Goal: Information Seeking & Learning: Learn about a topic

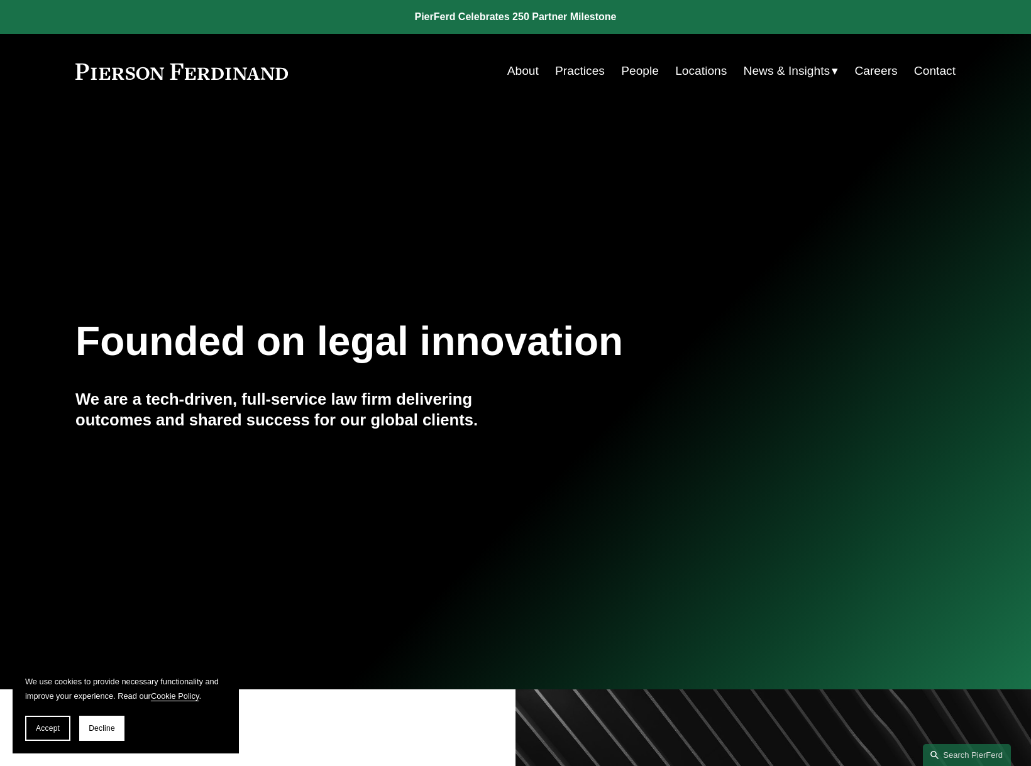
click at [636, 70] on link "People" at bounding box center [640, 71] width 38 height 24
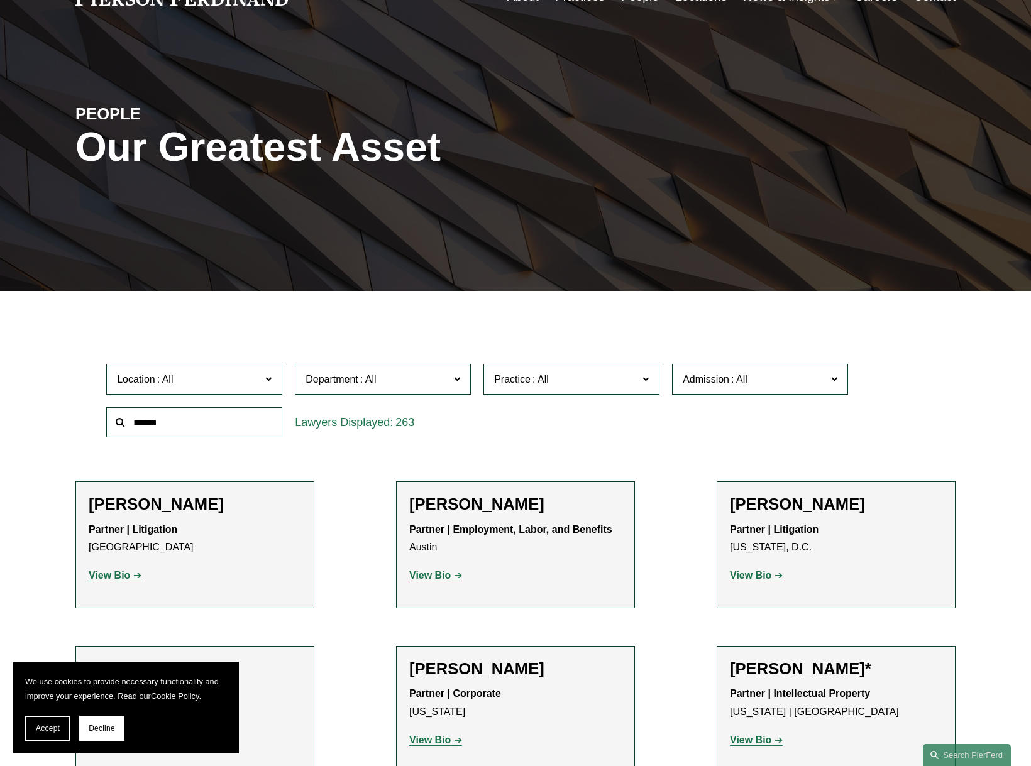
scroll to position [75, 0]
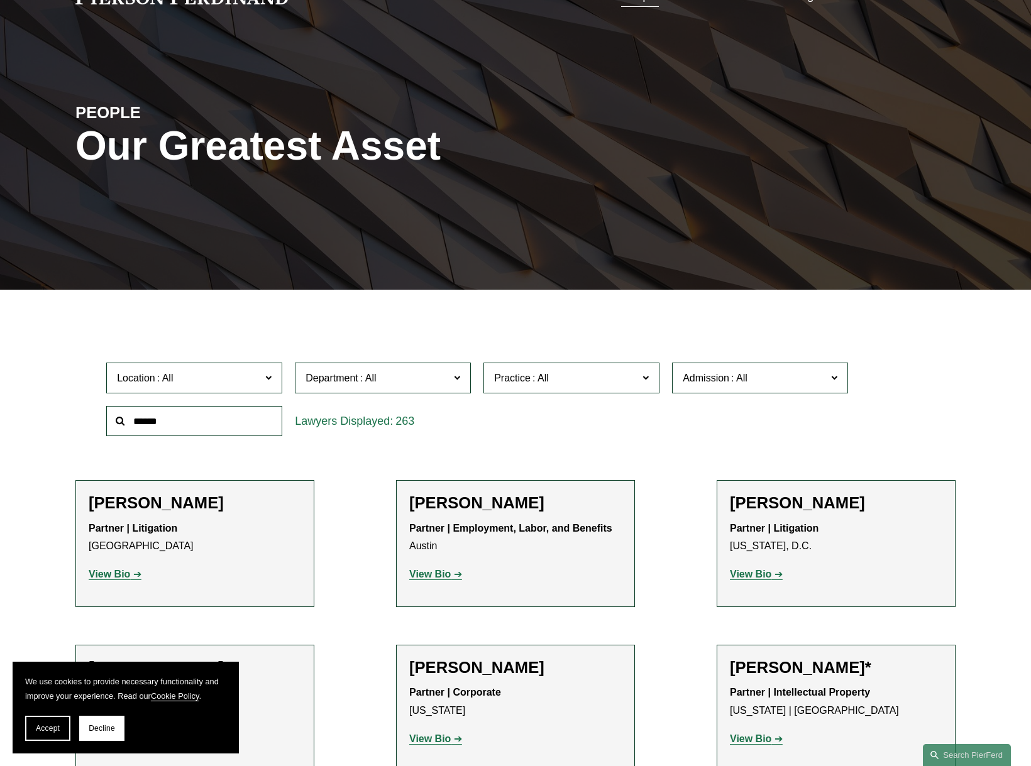
click at [205, 422] on input "text" at bounding box center [194, 421] width 176 height 31
type input "*****"
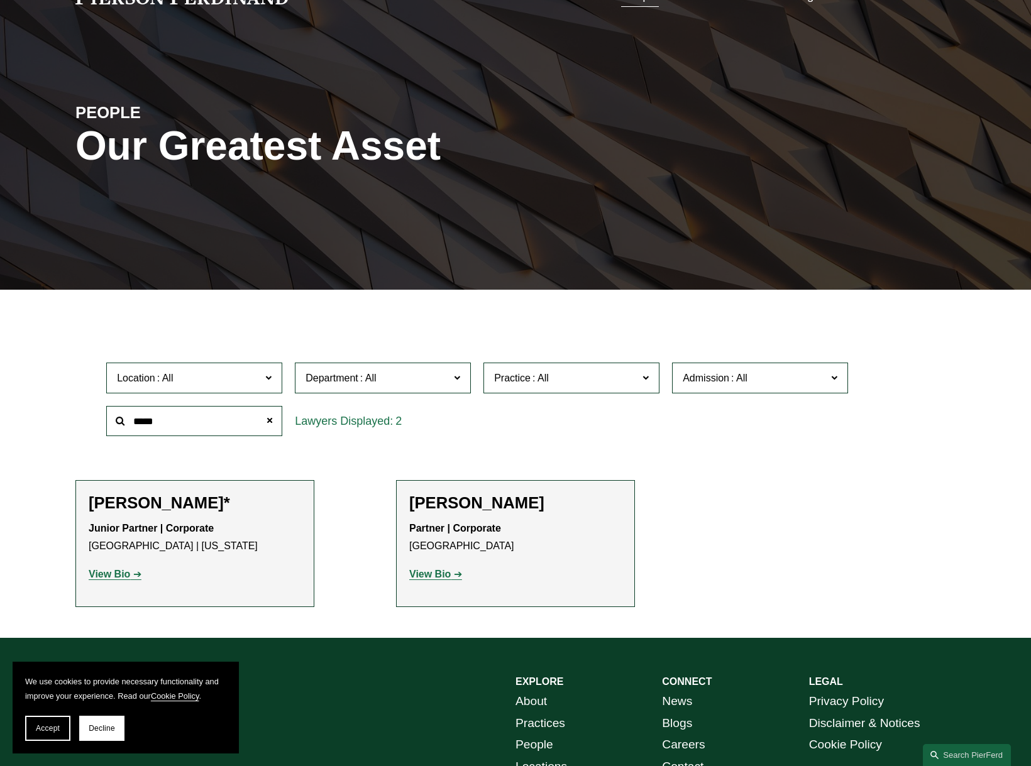
click at [426, 575] on strong "View Bio" at bounding box center [429, 574] width 41 height 11
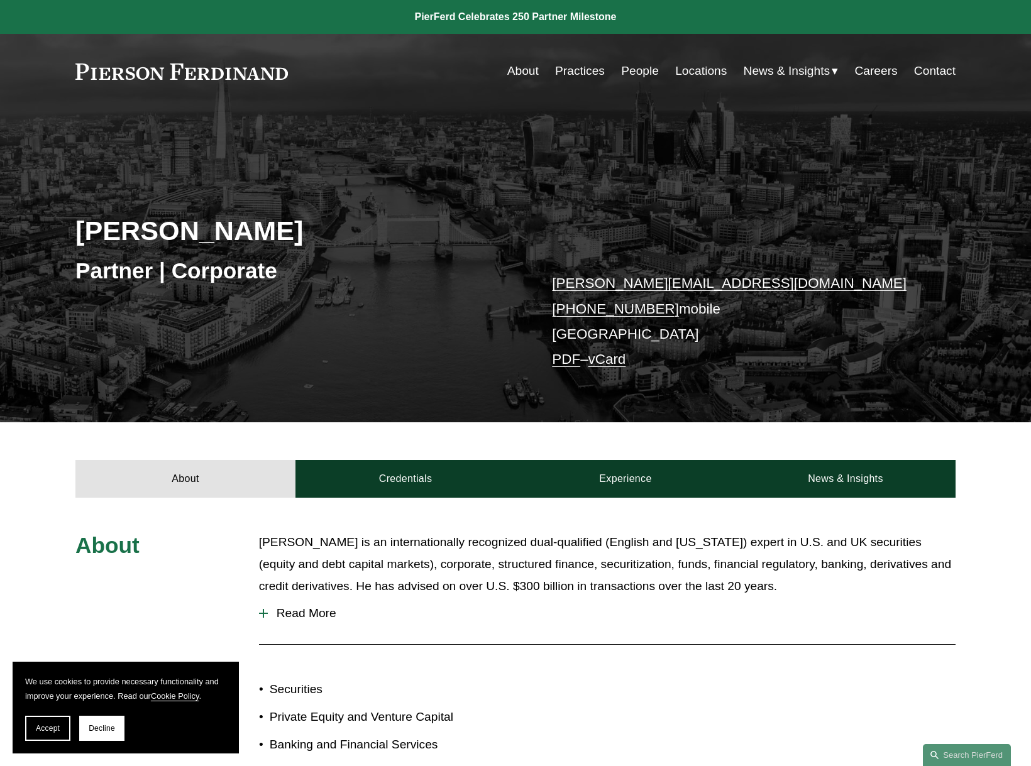
click at [523, 62] on link "About" at bounding box center [522, 71] width 31 height 24
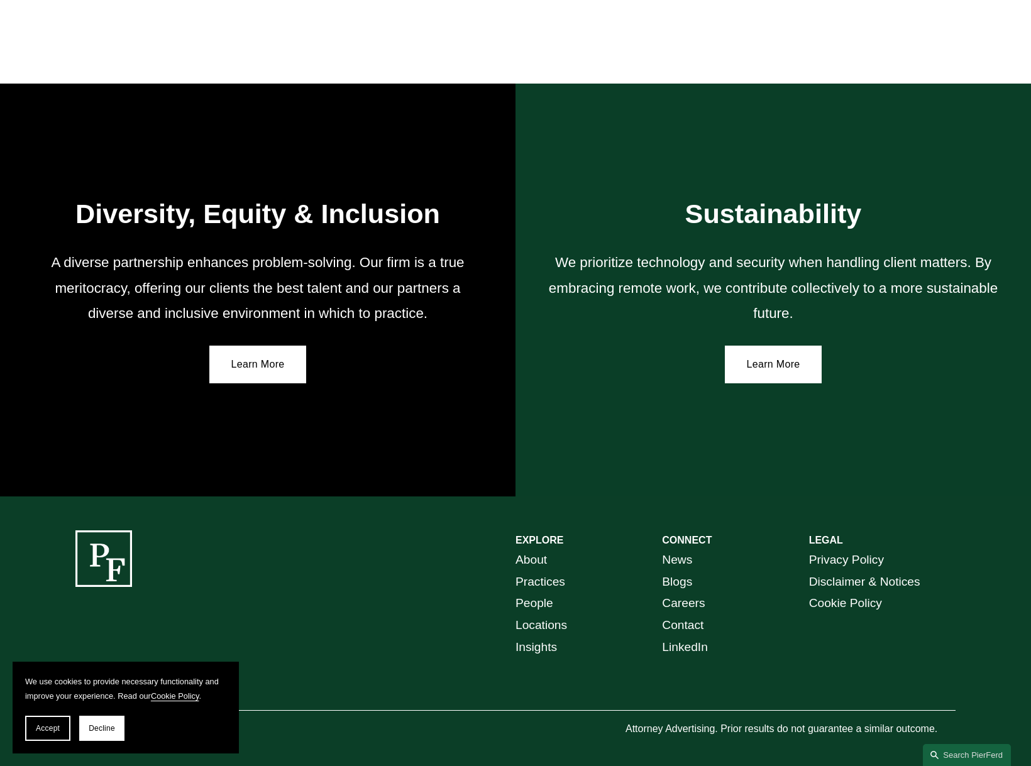
scroll to position [2024, 0]
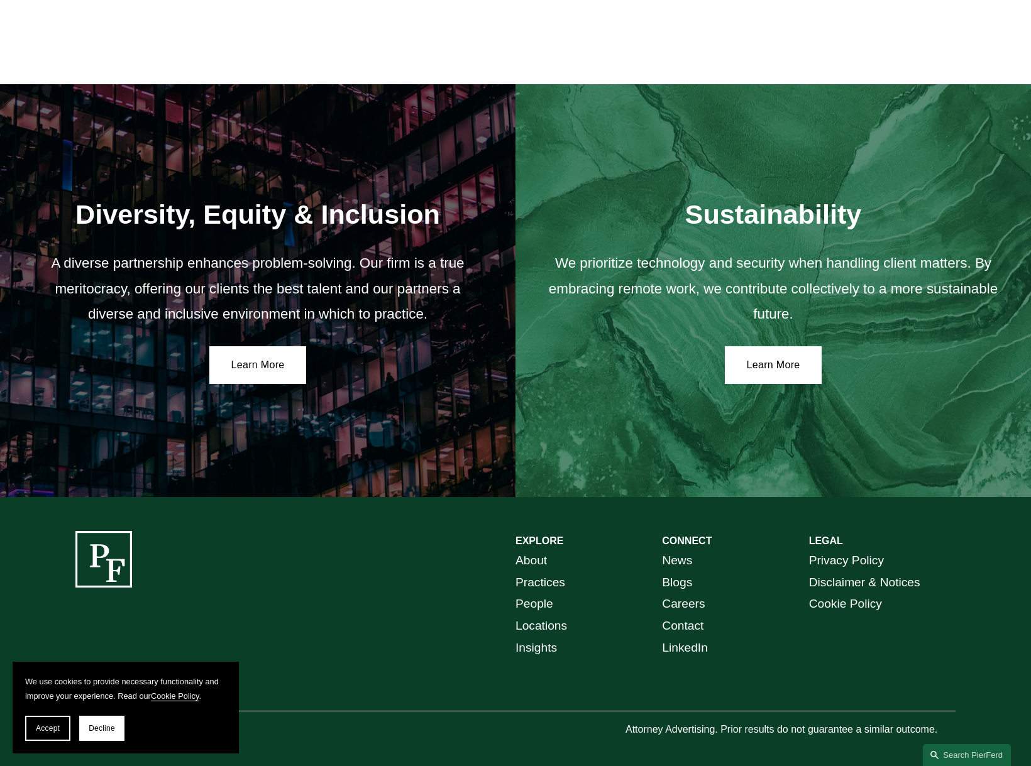
click at [538, 599] on link "People" at bounding box center [535, 605] width 38 height 22
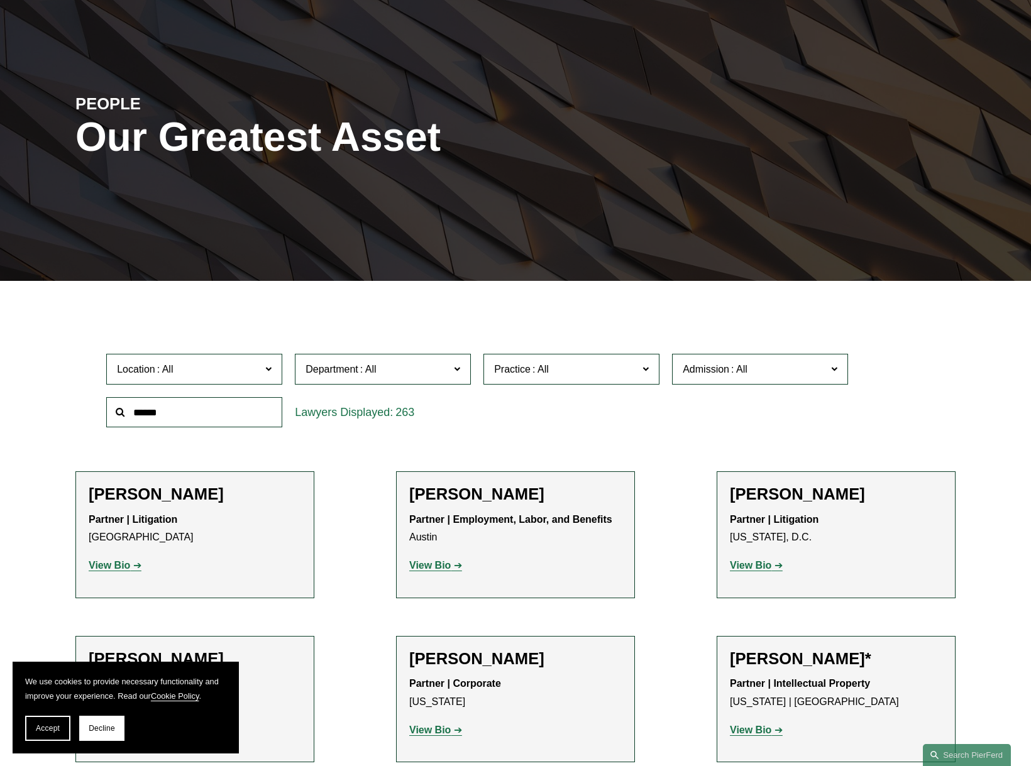
scroll to position [83, 0]
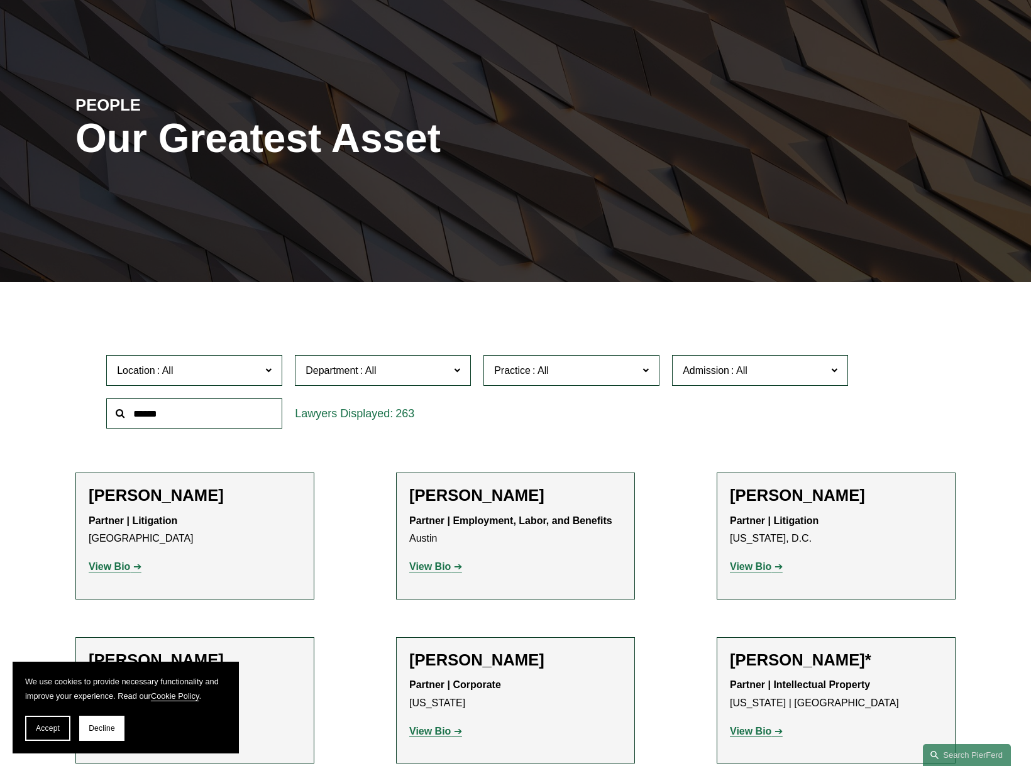
click at [707, 374] on span "Admission" at bounding box center [706, 370] width 47 height 11
drag, startPoint x: 560, startPoint y: 442, endPoint x: 348, endPoint y: 402, distance: 216.2
click at [366, 372] on span at bounding box center [368, 370] width 20 height 11
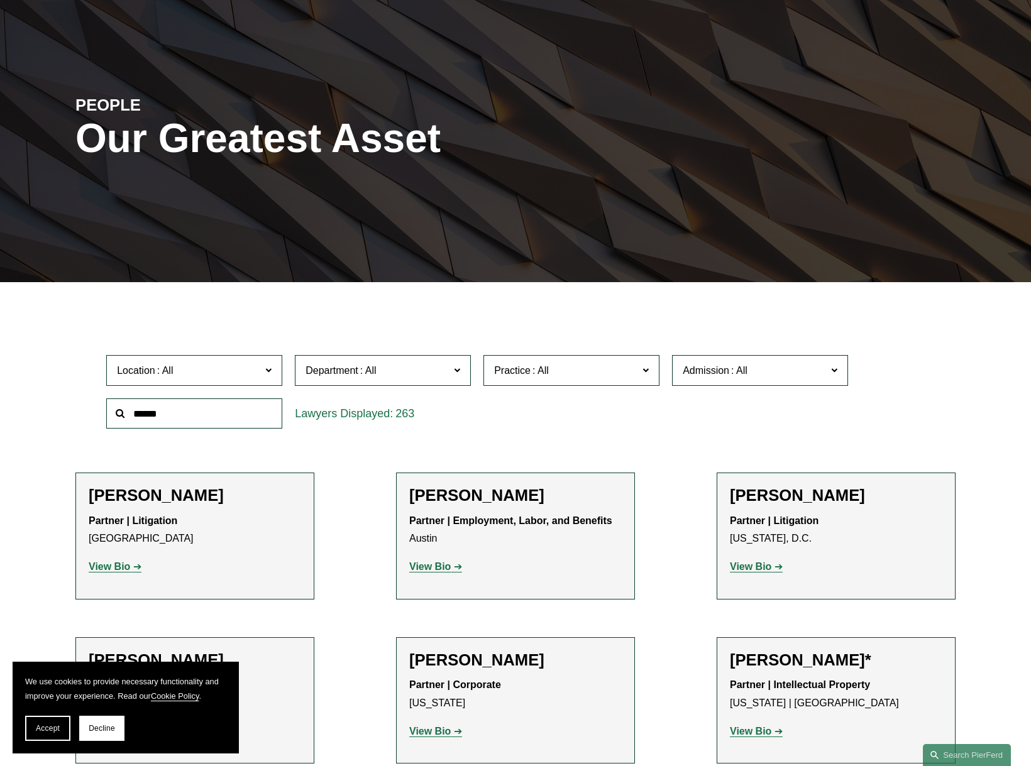
click at [526, 373] on span "Practice" at bounding box center [512, 370] width 36 height 11
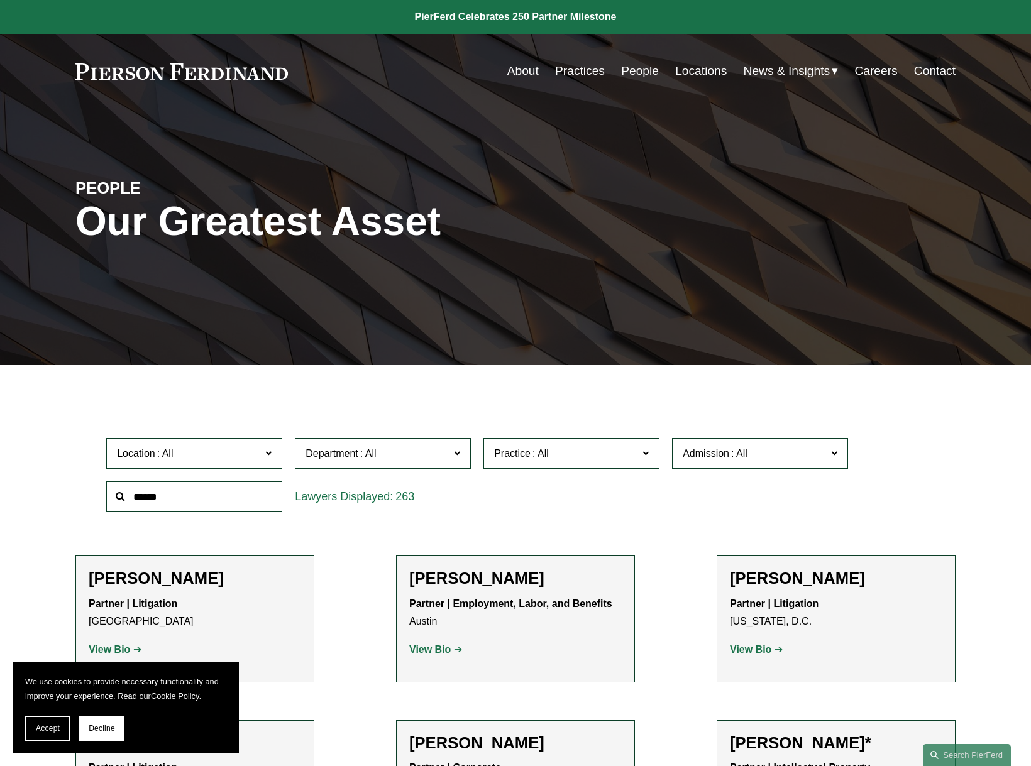
scroll to position [0, 0]
click at [514, 72] on link "About" at bounding box center [522, 71] width 31 height 24
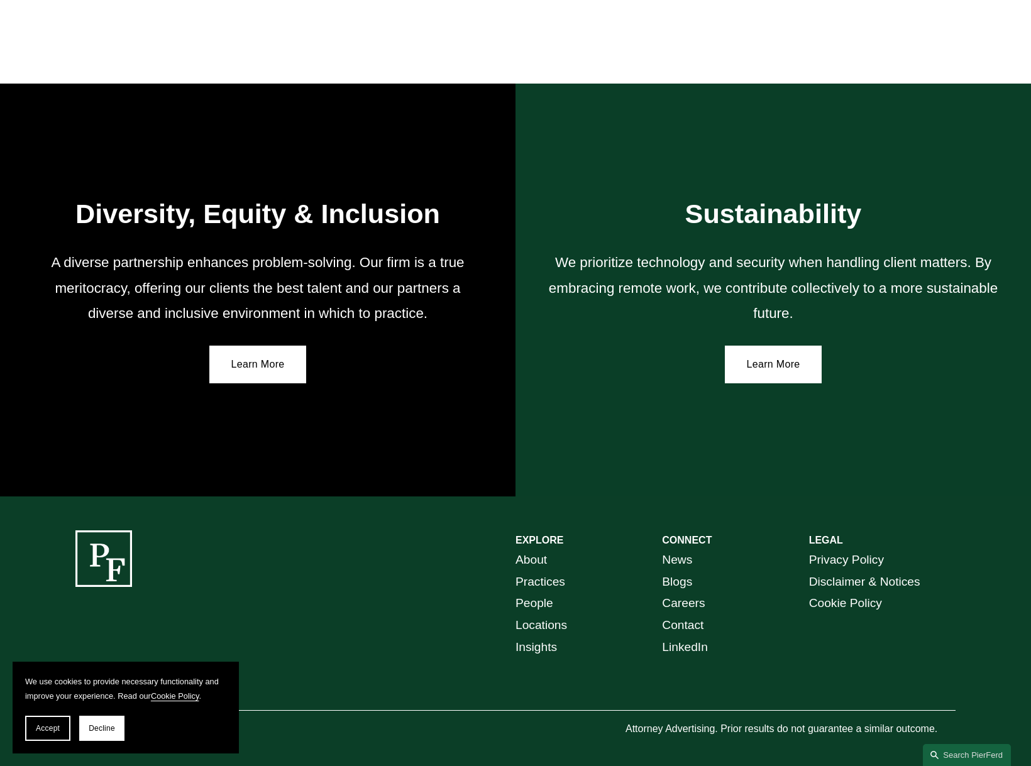
scroll to position [2024, 0]
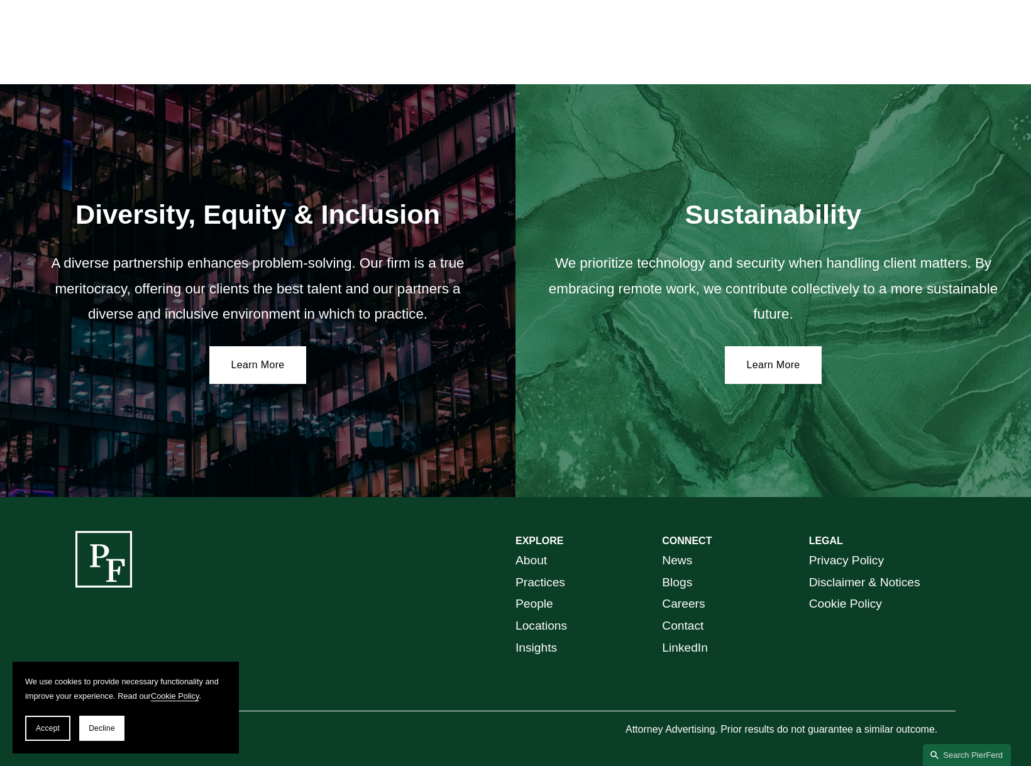
click at [45, 728] on span "Accept" at bounding box center [48, 728] width 24 height 9
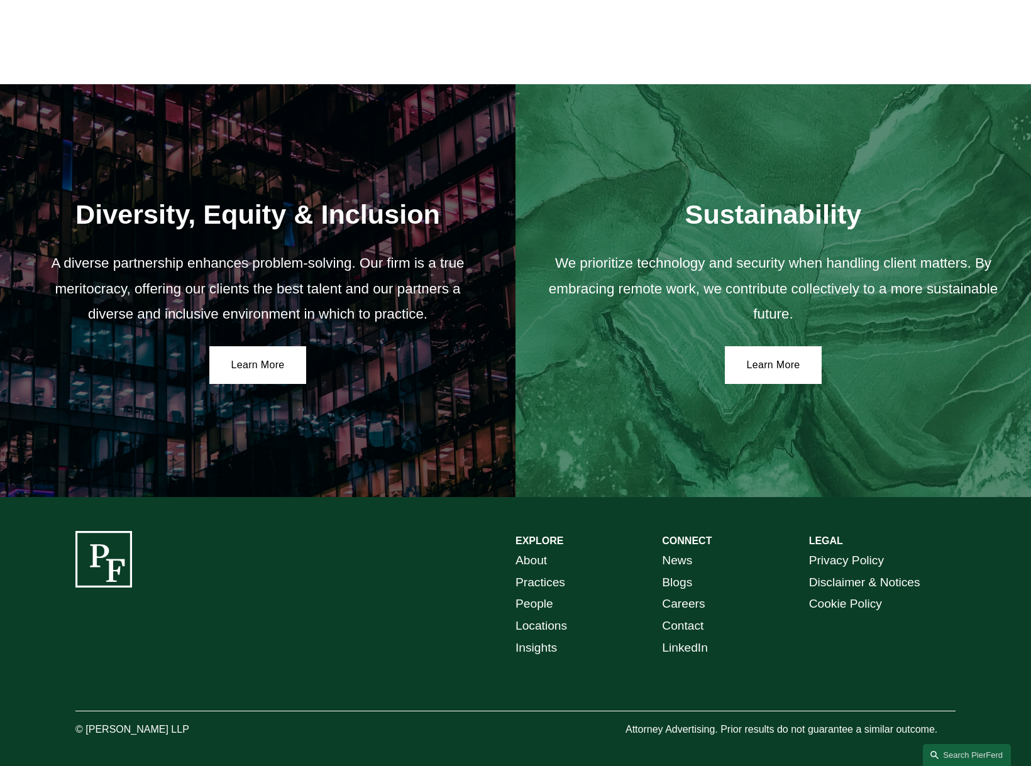
click at [350, 497] on div "EXPLORE CONNECT About Practices People Locations Insights News Blogs Careers Co…" at bounding box center [515, 635] width 1031 height 276
click at [675, 555] on link "News" at bounding box center [677, 561] width 30 height 22
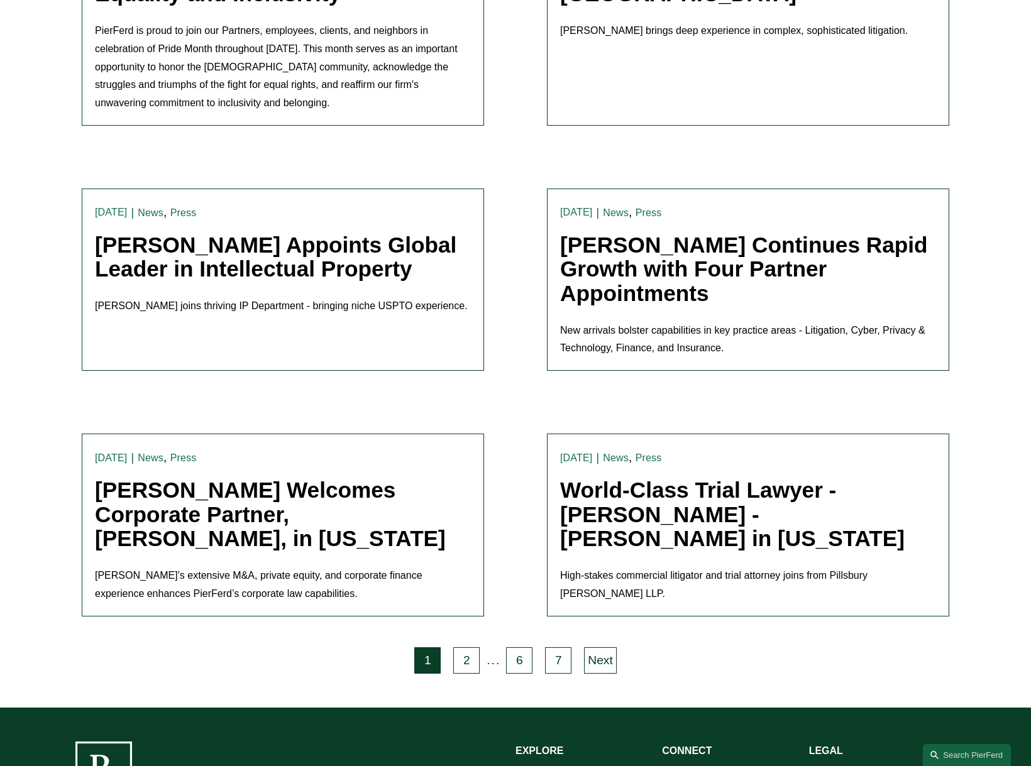
scroll to position [2287, 0]
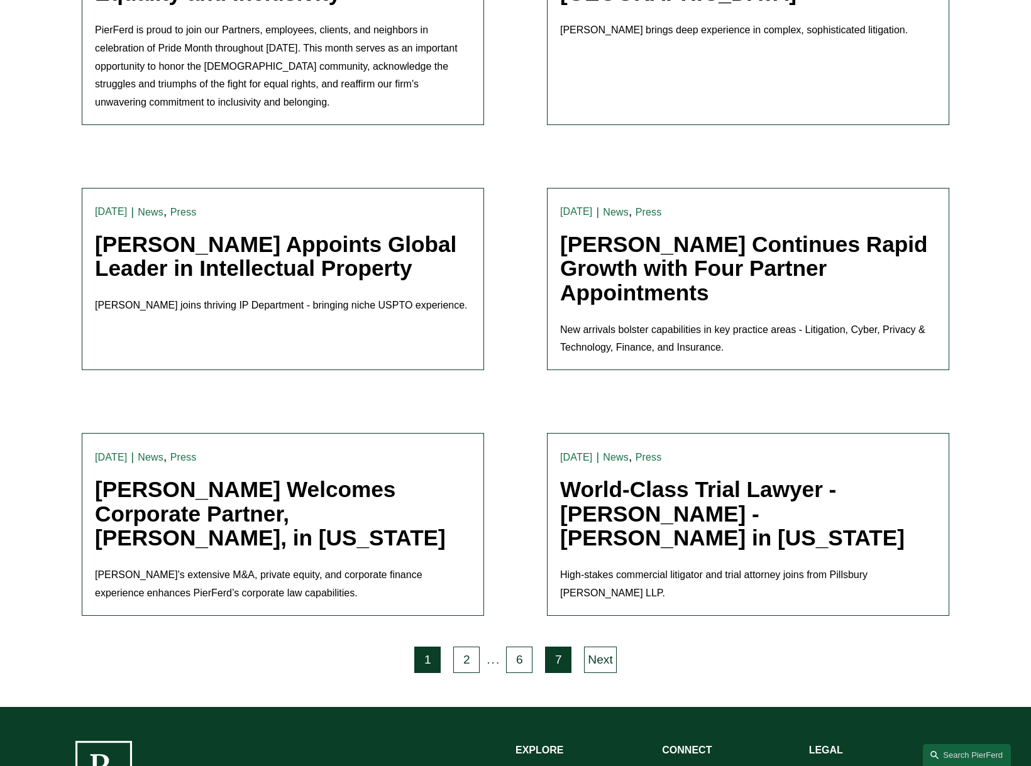
click at [565, 647] on link "7" at bounding box center [558, 660] width 26 height 26
click at [560, 647] on link "7" at bounding box center [558, 660] width 26 height 26
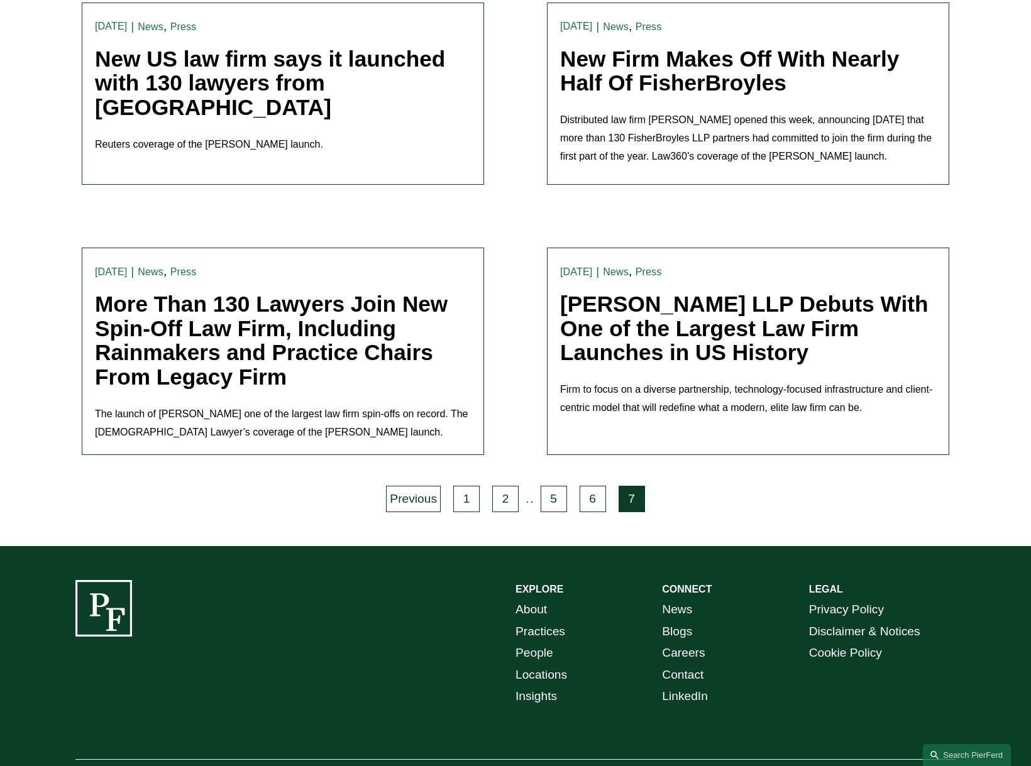
scroll to position [1539, 0]
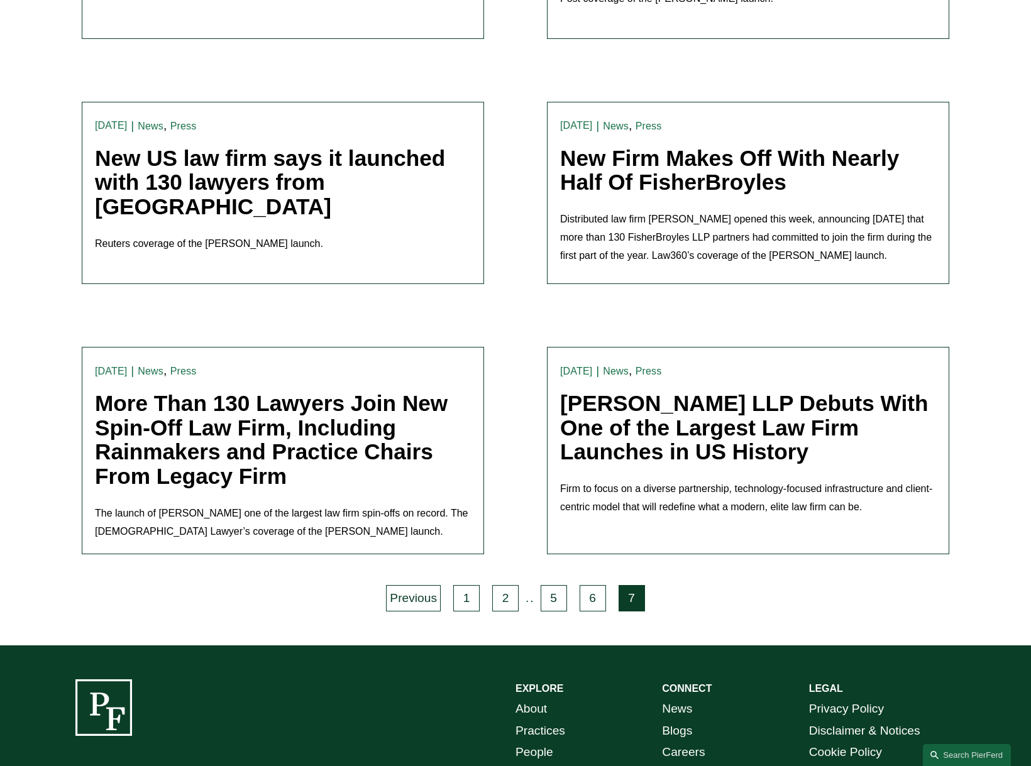
scroll to position [1437, 0]
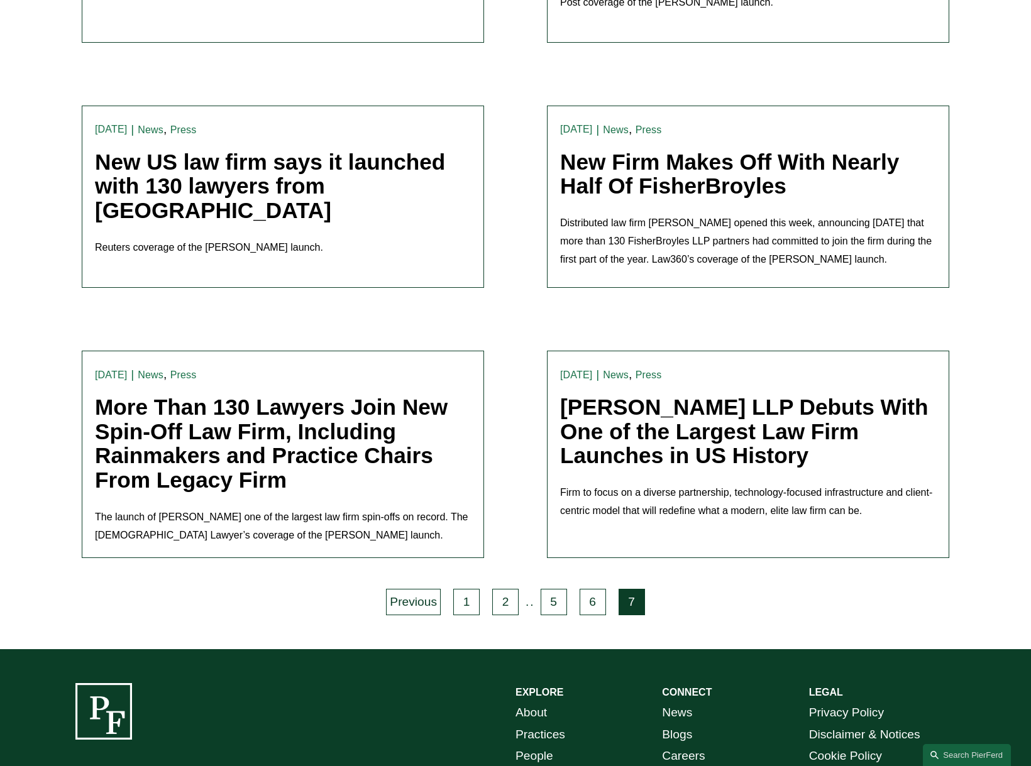
click at [641, 395] on link "[PERSON_NAME] LLP Debuts With One of the Largest Law Firm Launches in US History" at bounding box center [744, 431] width 368 height 73
click at [259, 395] on link "More Than 130 Lawyers Join New Spin-Off Law Firm, Including Rainmakers and Prac…" at bounding box center [271, 443] width 353 height 97
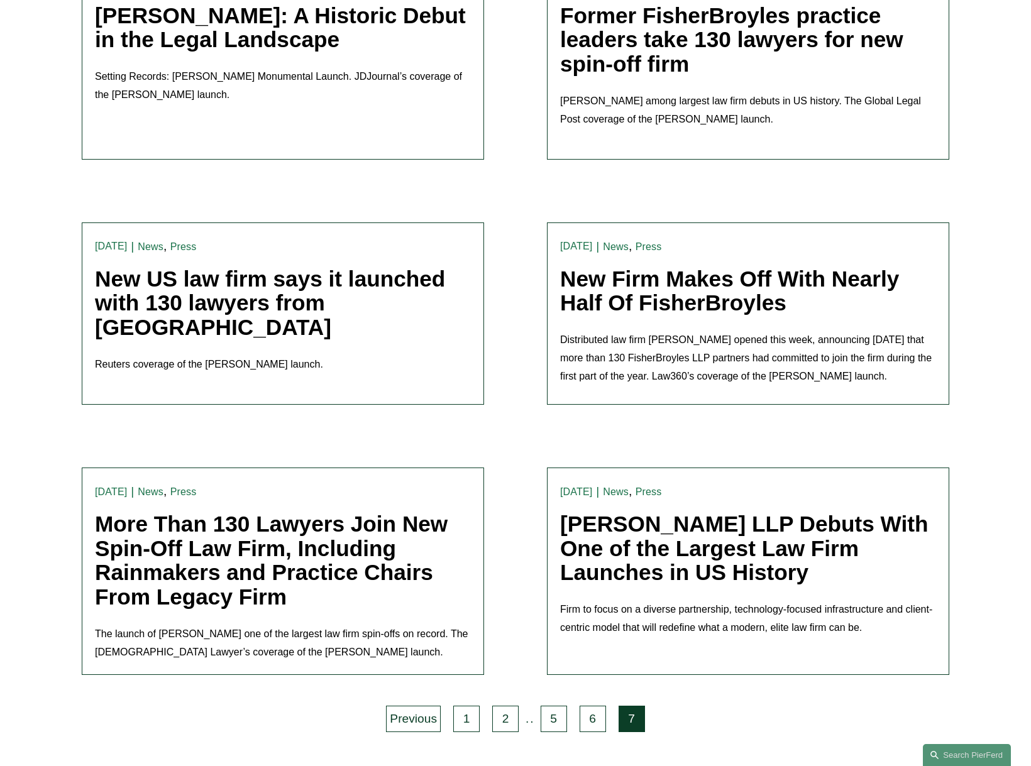
scroll to position [1312, 0]
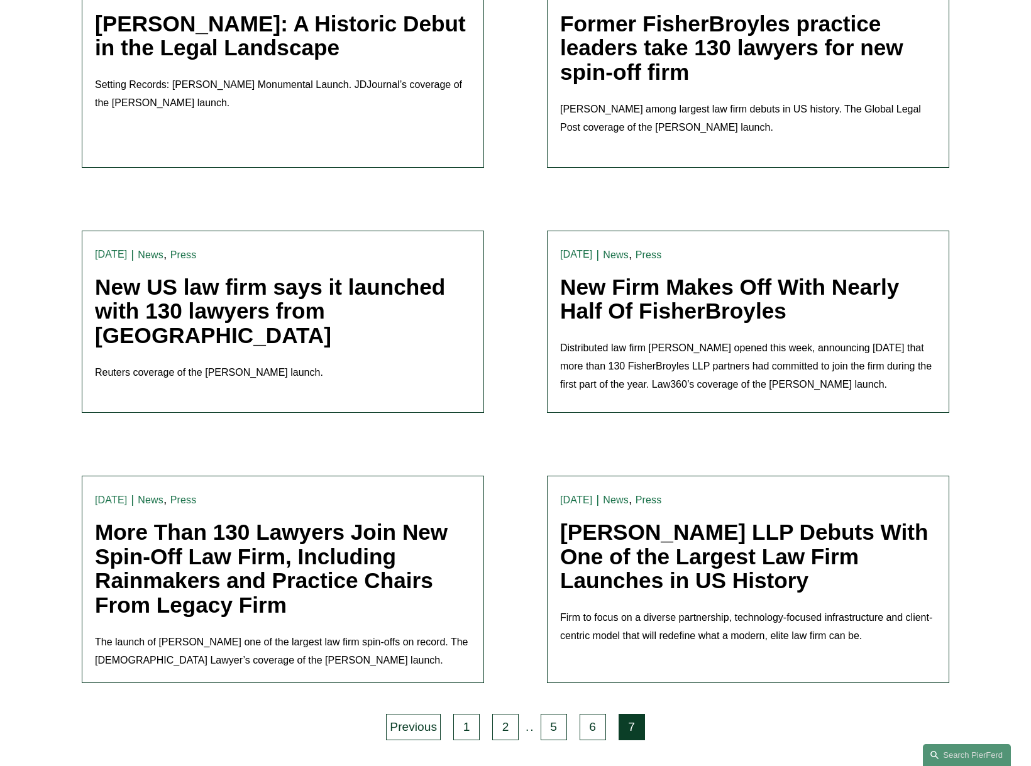
click at [651, 275] on link "New Firm Makes Off With Nearly Half Of FisherBroyles" at bounding box center [729, 299] width 339 height 49
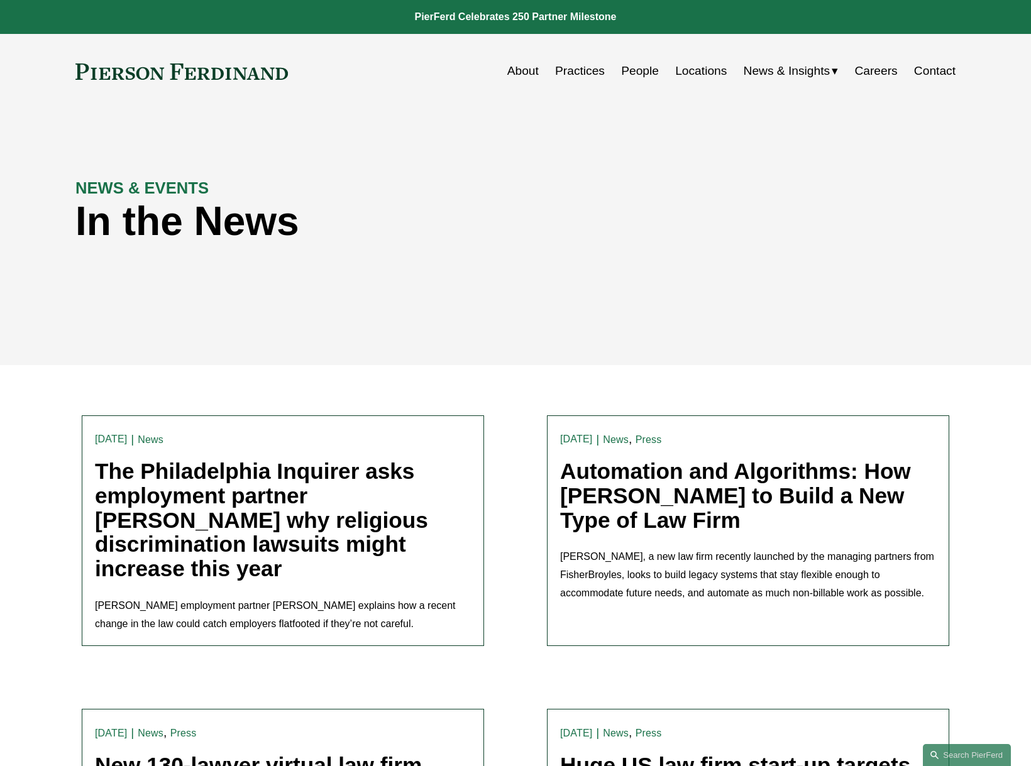
scroll to position [0, 0]
click at [644, 69] on link "People" at bounding box center [640, 71] width 38 height 24
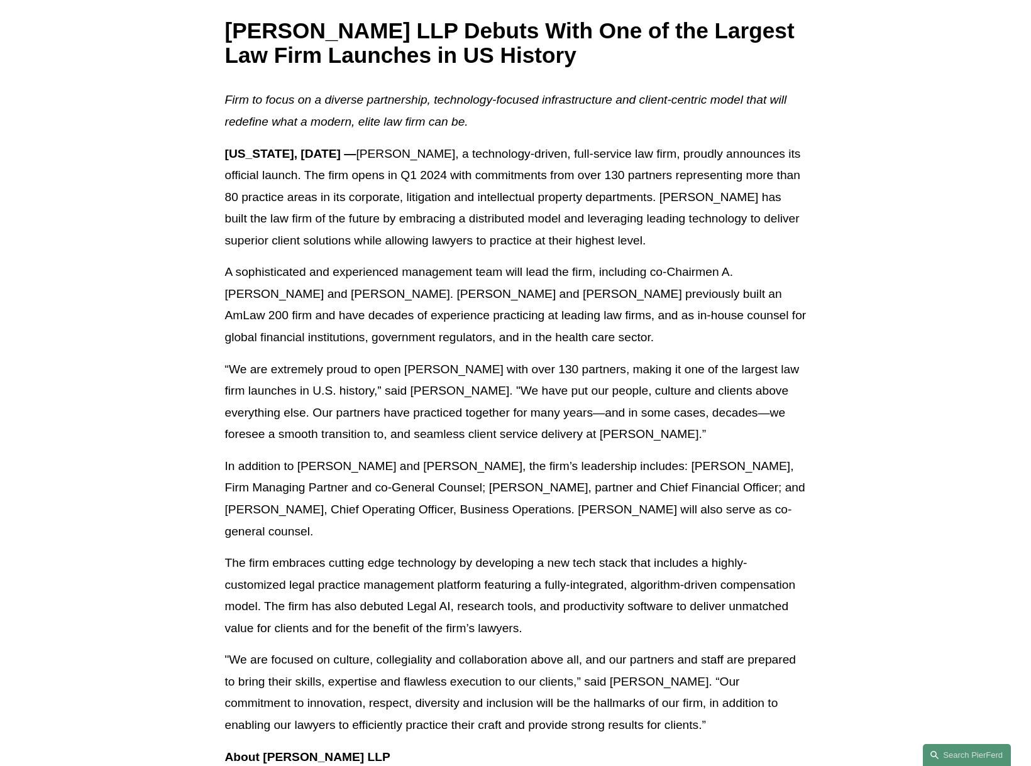
scroll to position [227, 0]
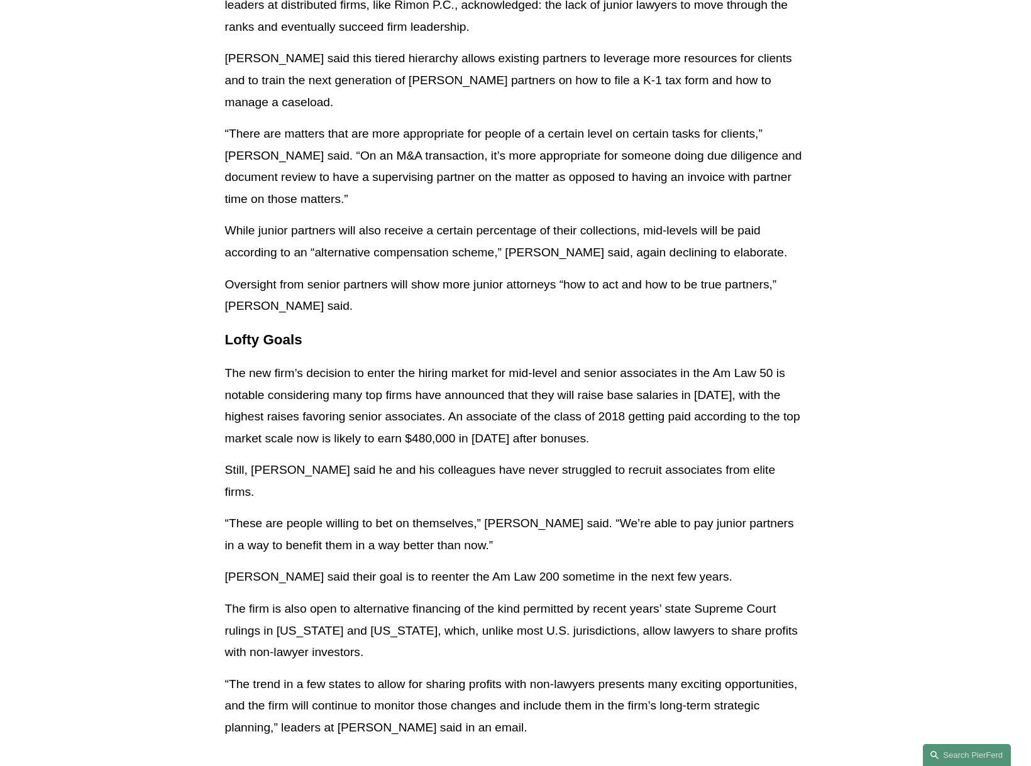
scroll to position [2541, 0]
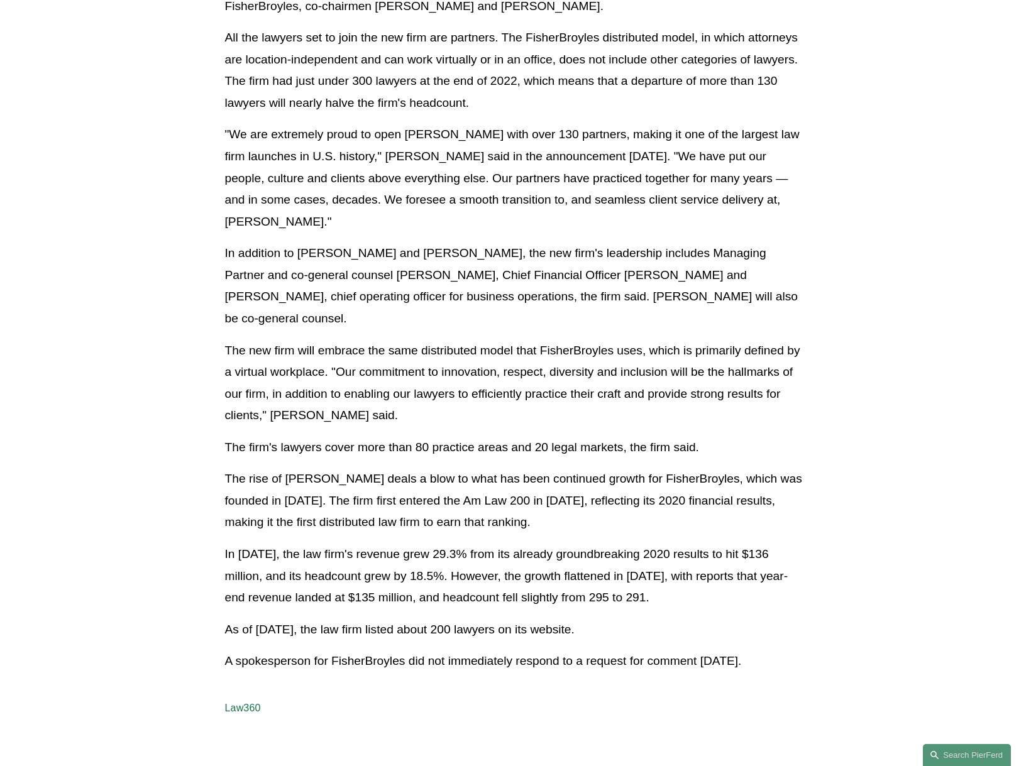
scroll to position [470, 0]
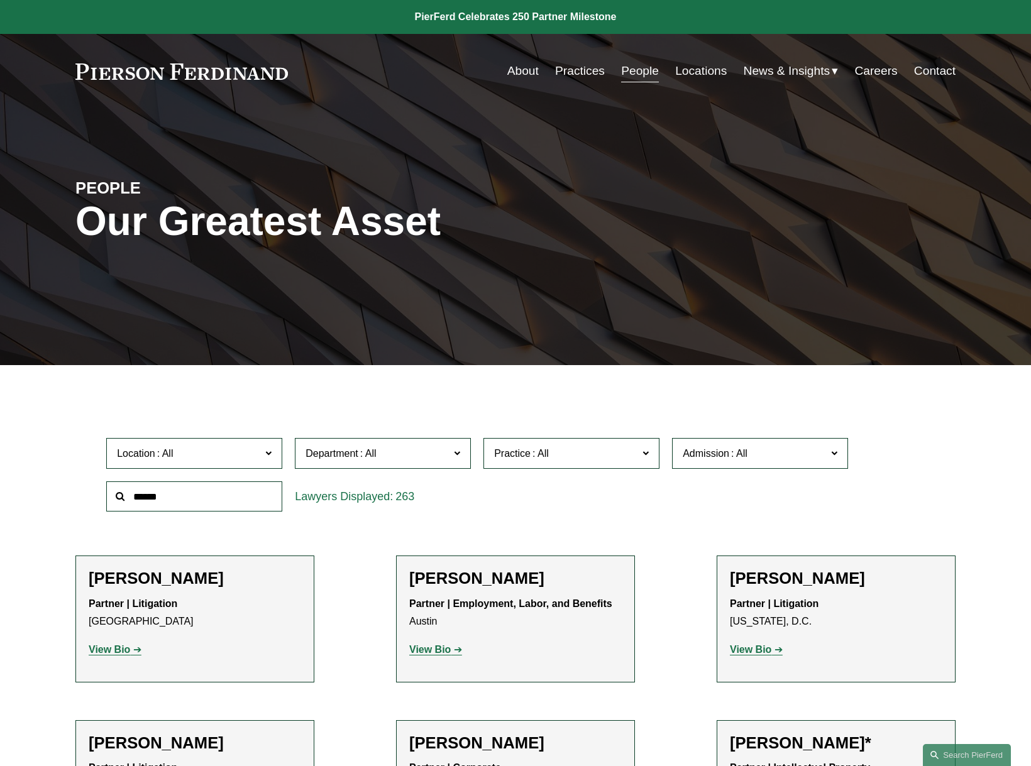
click at [204, 495] on input "text" at bounding box center [194, 497] width 176 height 31
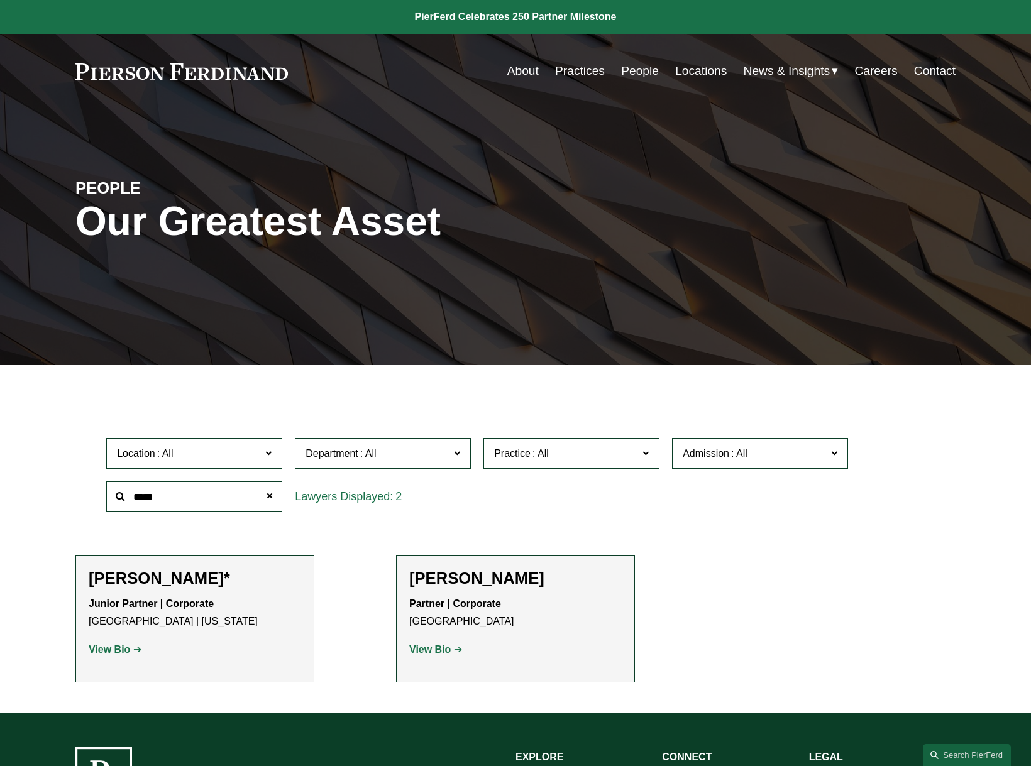
type input "*****"
click at [455, 575] on h2 "Paul-Michael Rebus" at bounding box center [515, 578] width 213 height 19
click at [430, 653] on strong "View Bio" at bounding box center [429, 649] width 41 height 11
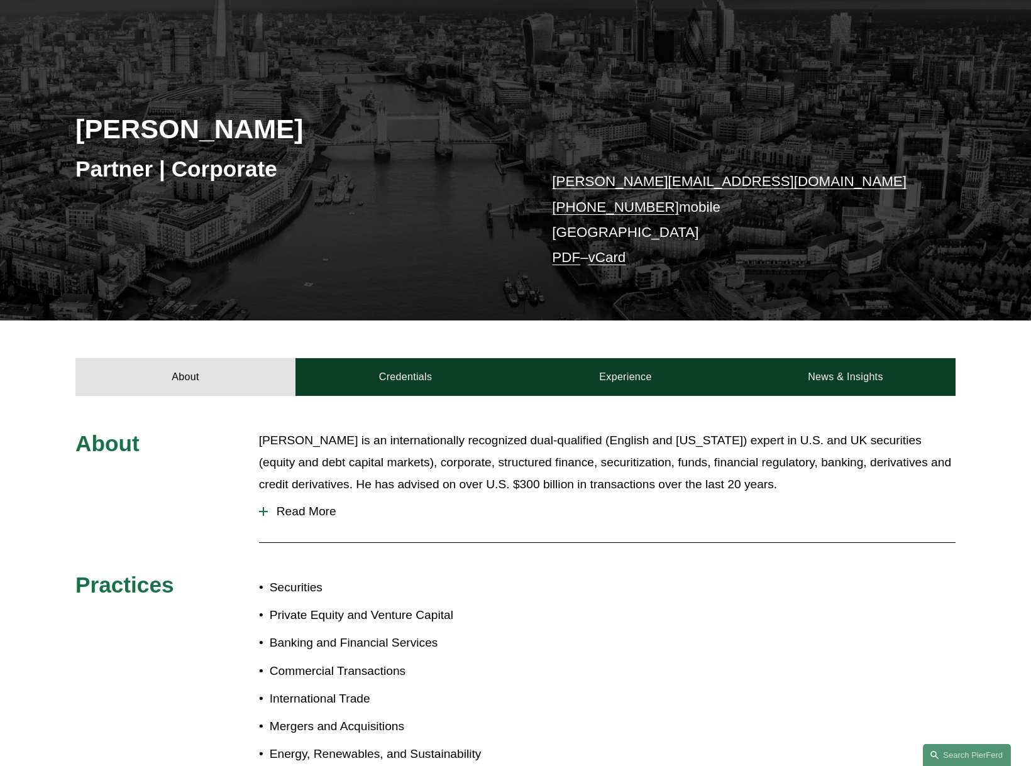
scroll to position [107, 0]
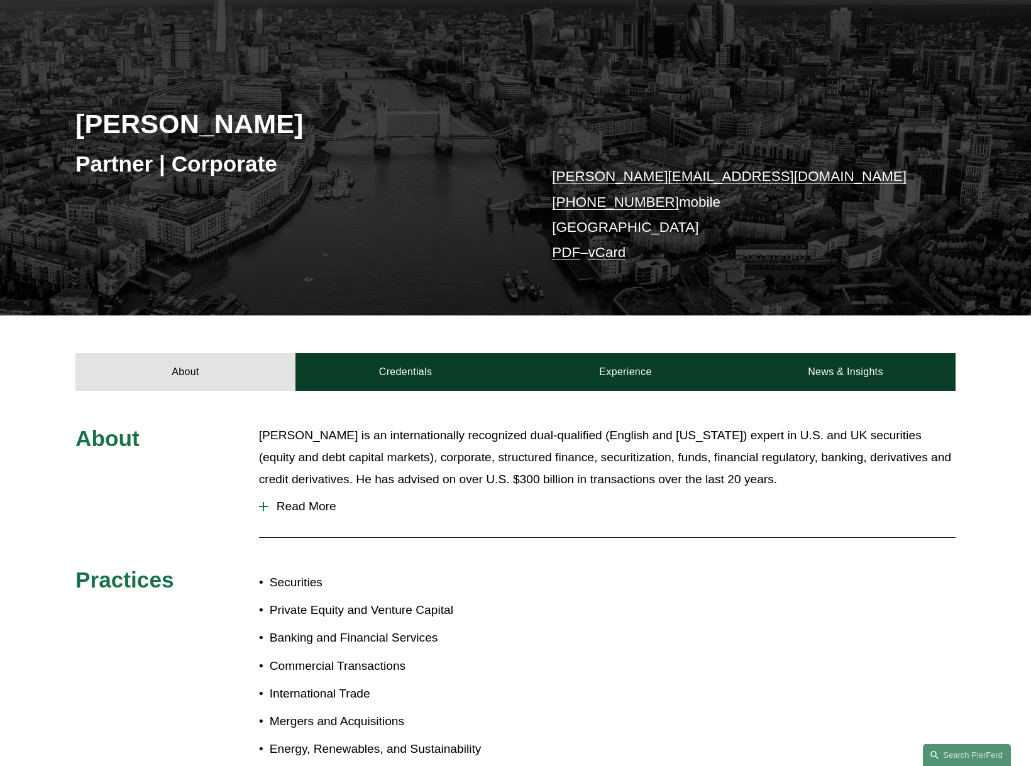
click at [274, 505] on span "Read More" at bounding box center [612, 507] width 688 height 14
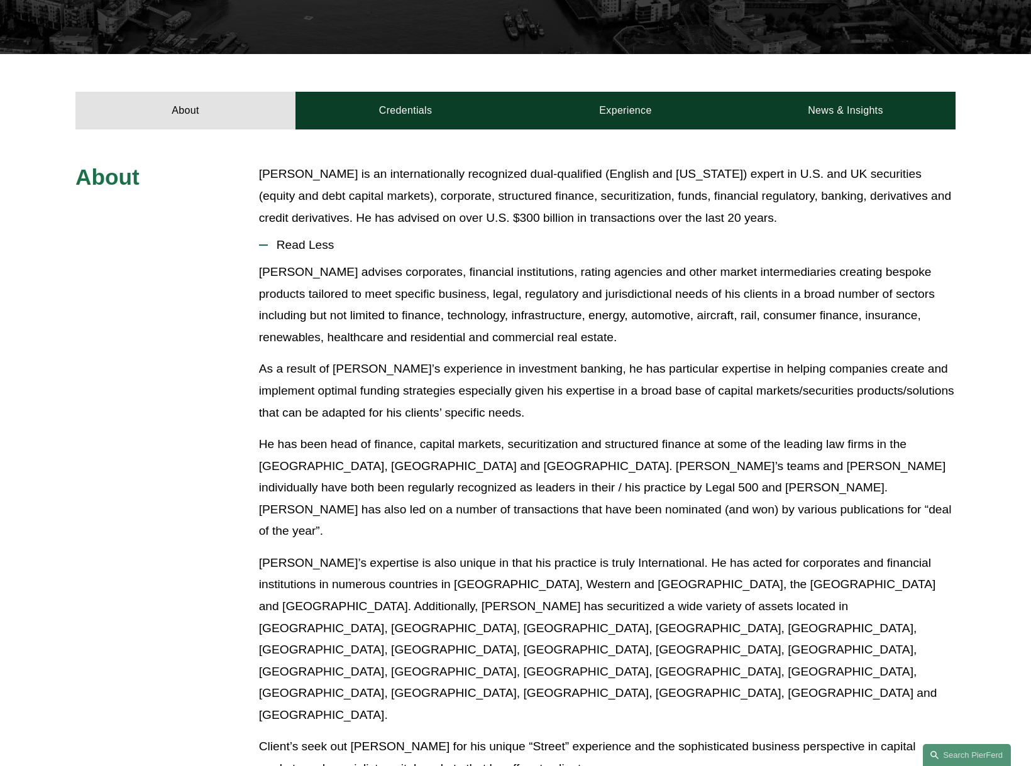
scroll to position [367, 0]
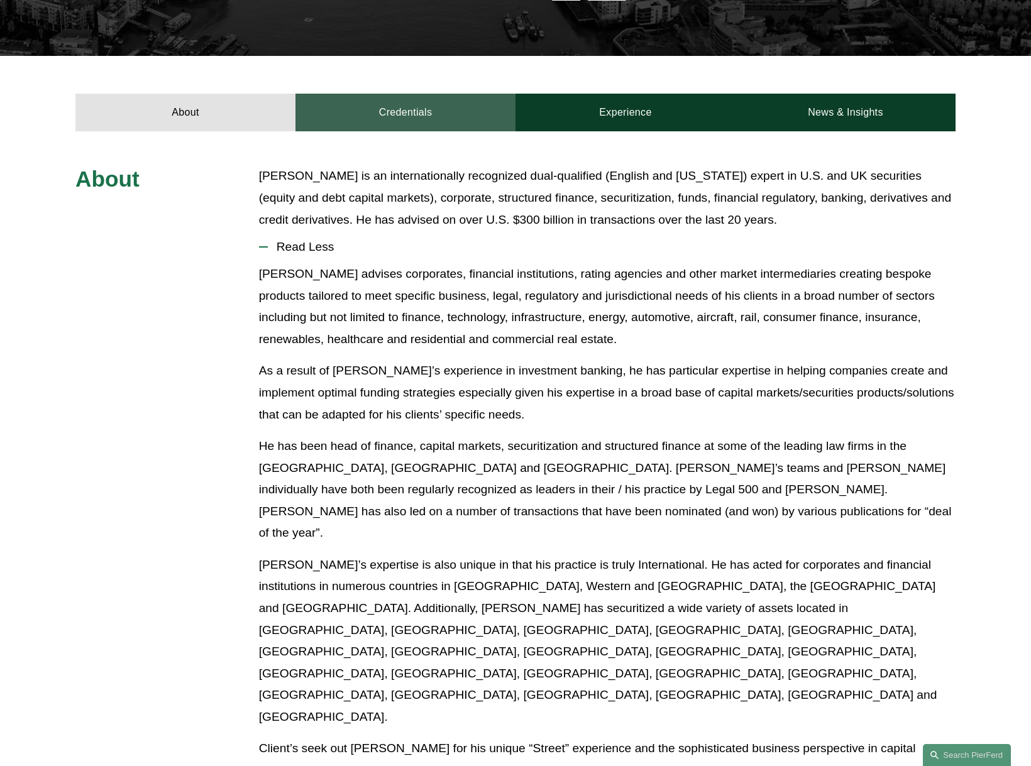
click at [362, 113] on link "Credentials" at bounding box center [405, 113] width 220 height 38
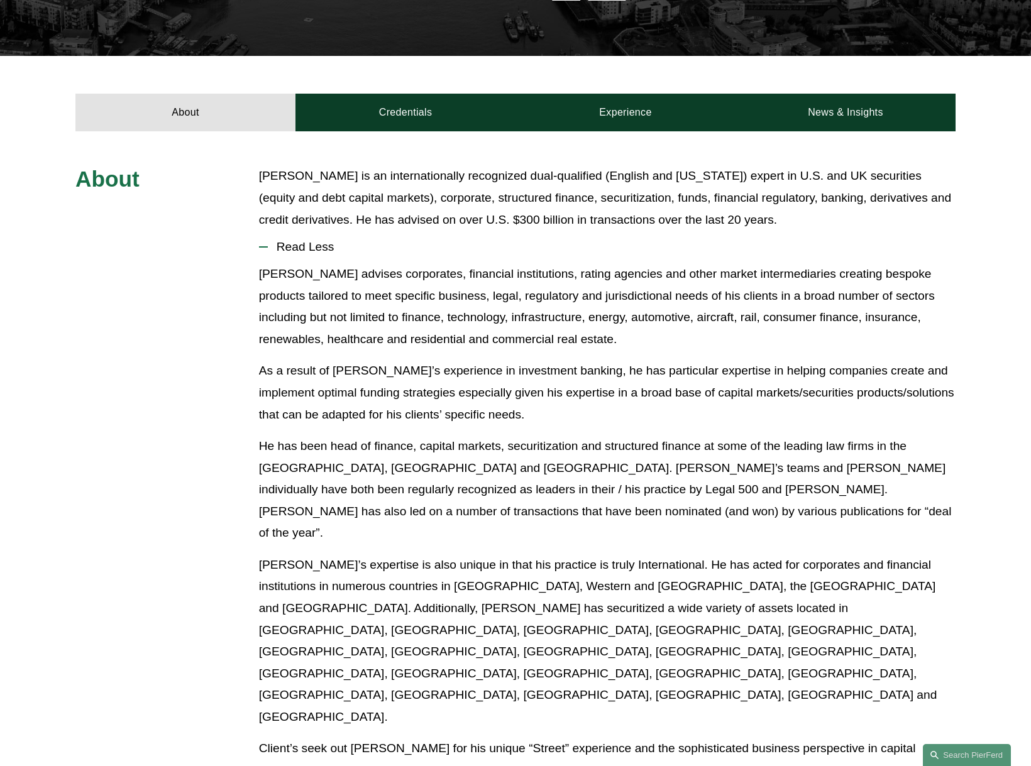
scroll to position [263, 0]
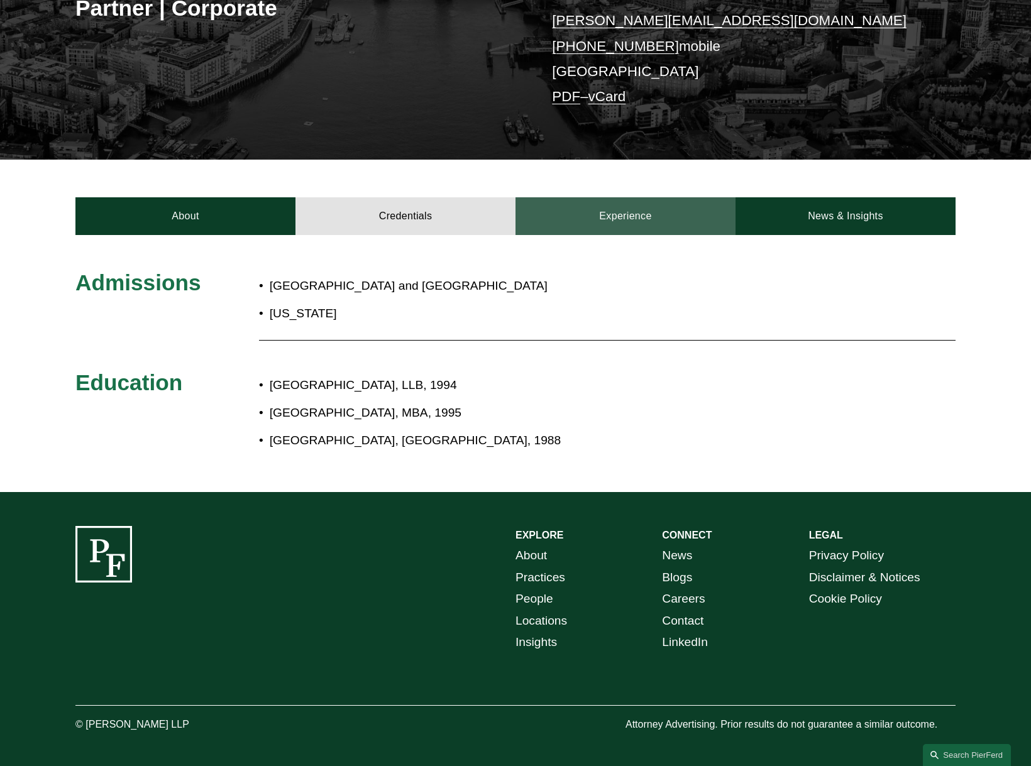
click at [636, 217] on link "Experience" at bounding box center [626, 216] width 220 height 38
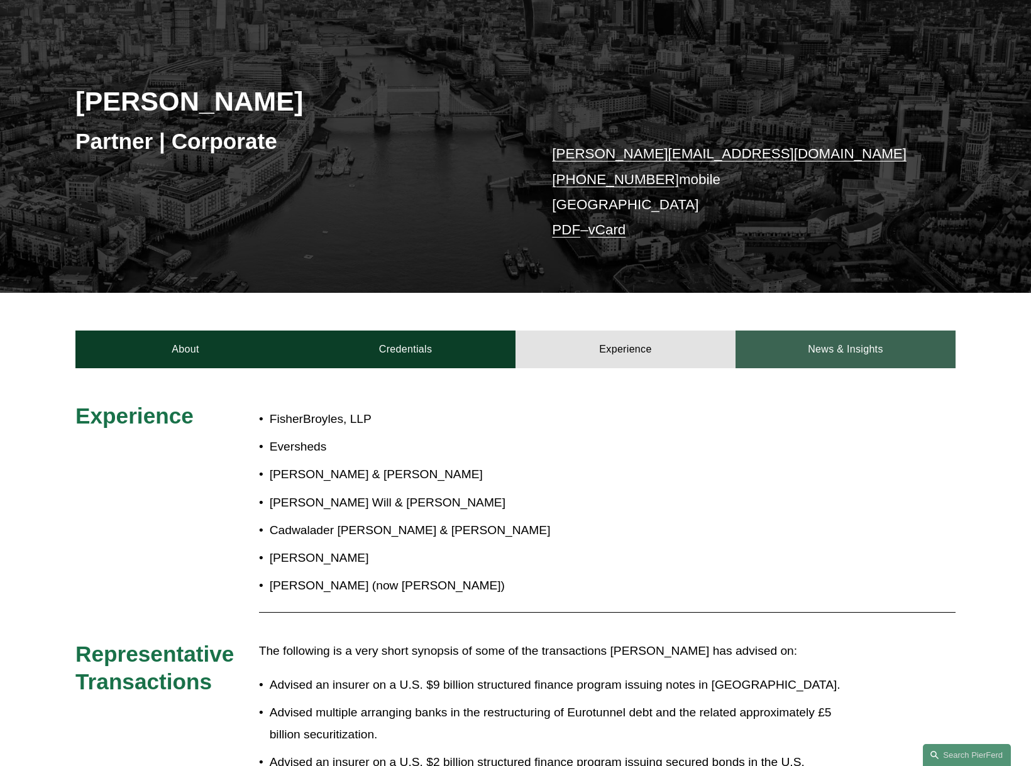
scroll to position [129, 0]
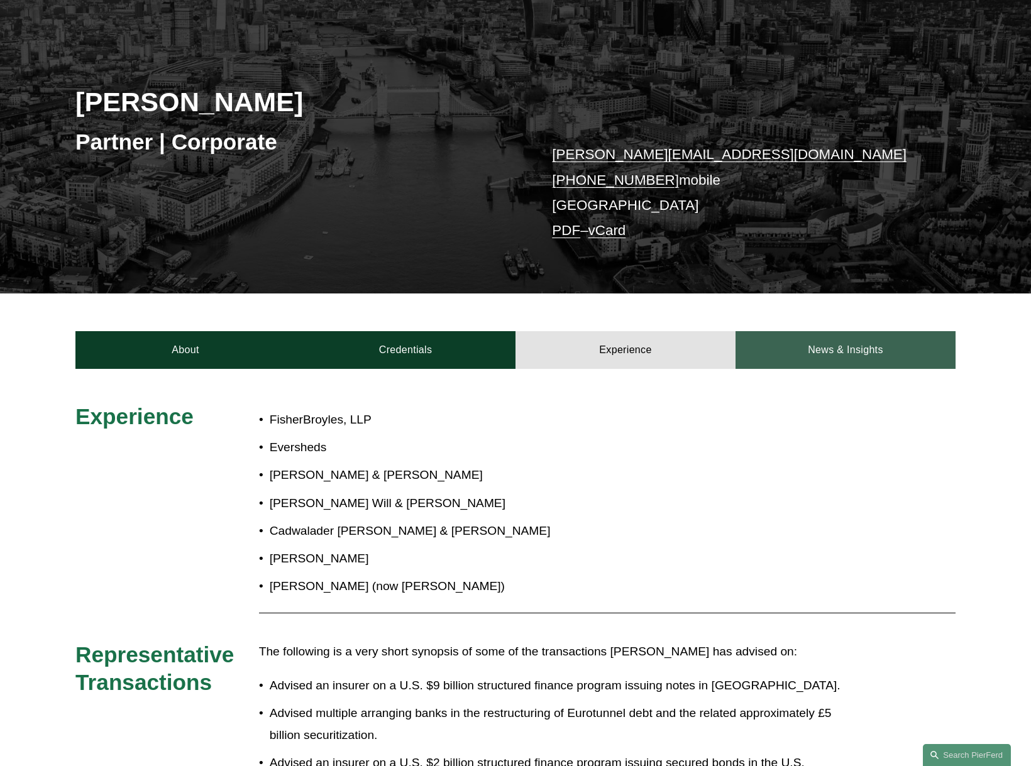
click at [863, 347] on link "News & Insights" at bounding box center [846, 350] width 220 height 38
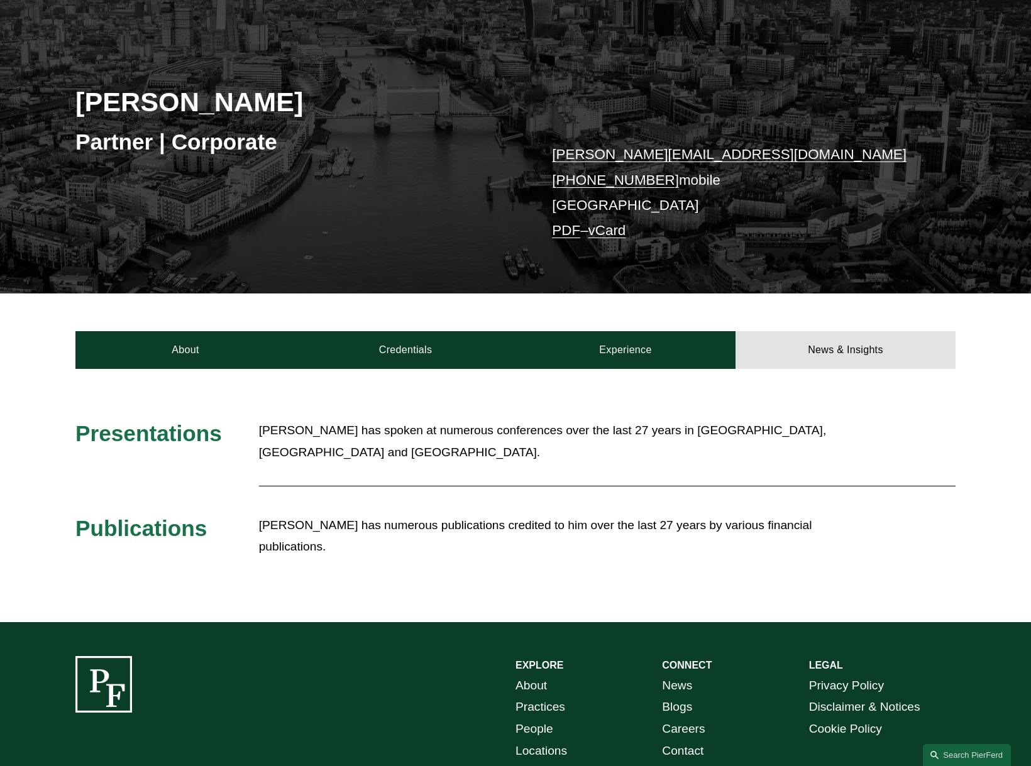
click at [323, 441] on p "Paul-Michael has spoken at numerous conferences over the last 27 years in Europ…" at bounding box center [552, 441] width 587 height 43
click at [532, 530] on p "Paul-Michael has numerous publications credited to him over the last 27 years b…" at bounding box center [552, 536] width 587 height 43
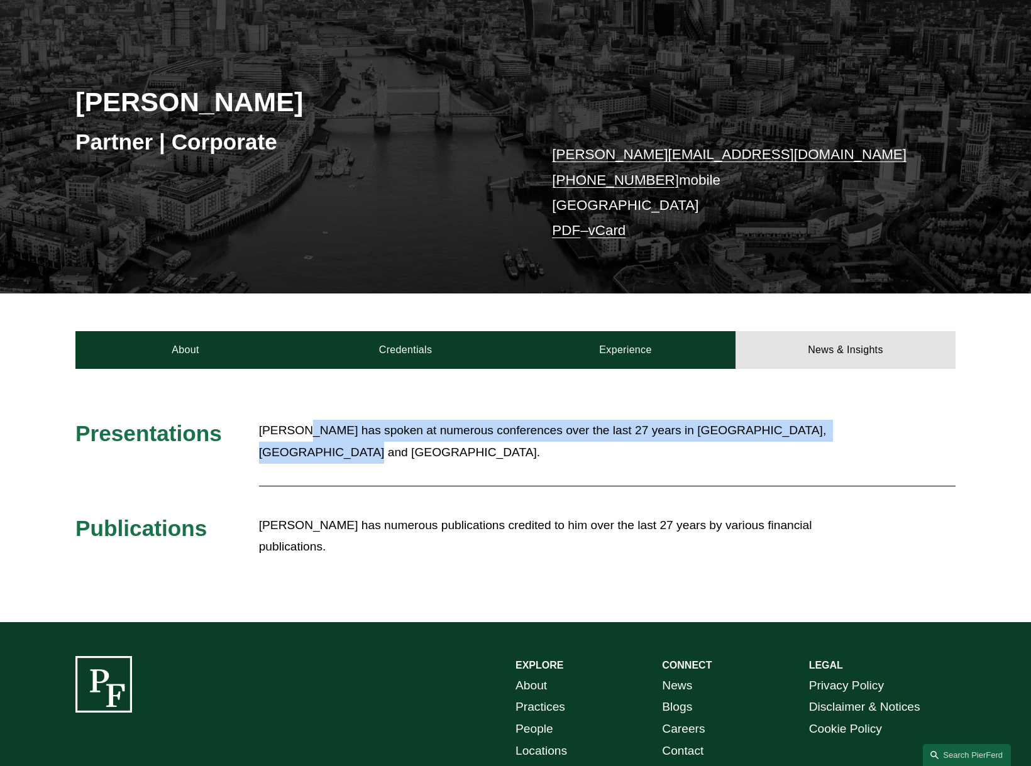
drag, startPoint x: 301, startPoint y: 429, endPoint x: 399, endPoint y: 472, distance: 106.4
click at [399, 472] on div "Paul-Michael has spoken at numerous conferences over the last 27 years in Europ…" at bounding box center [552, 448] width 587 height 57
click at [411, 468] on div "Paul-Michael has spoken at numerous conferences over the last 27 years in Europ…" at bounding box center [552, 448] width 587 height 57
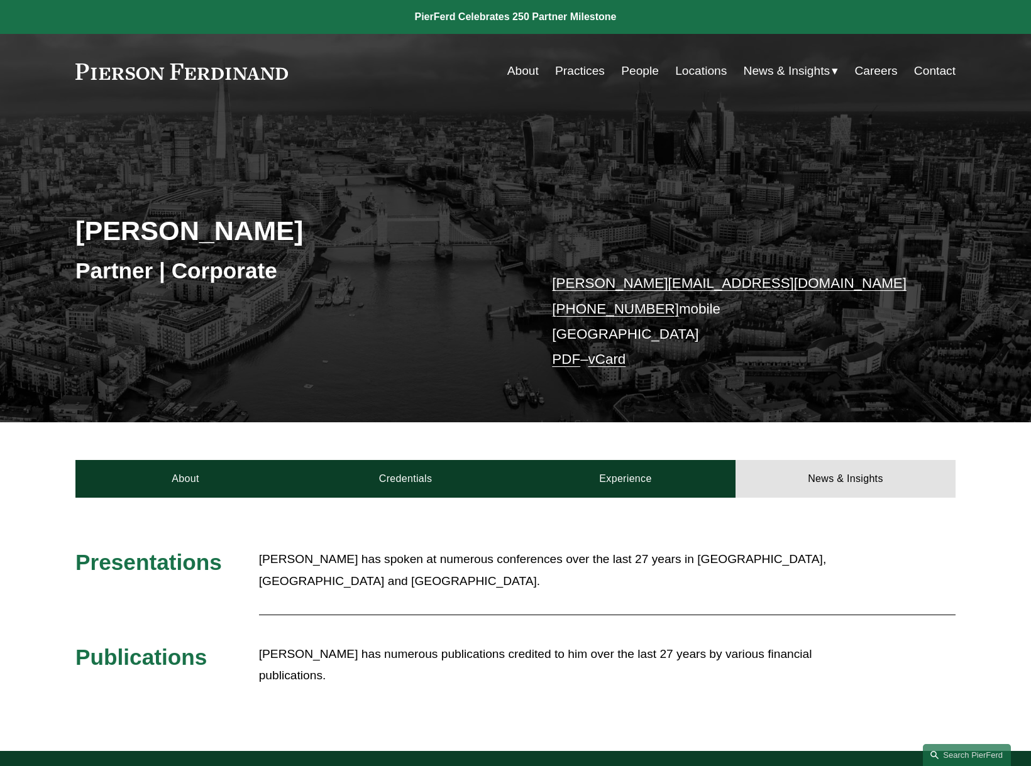
scroll to position [1, 0]
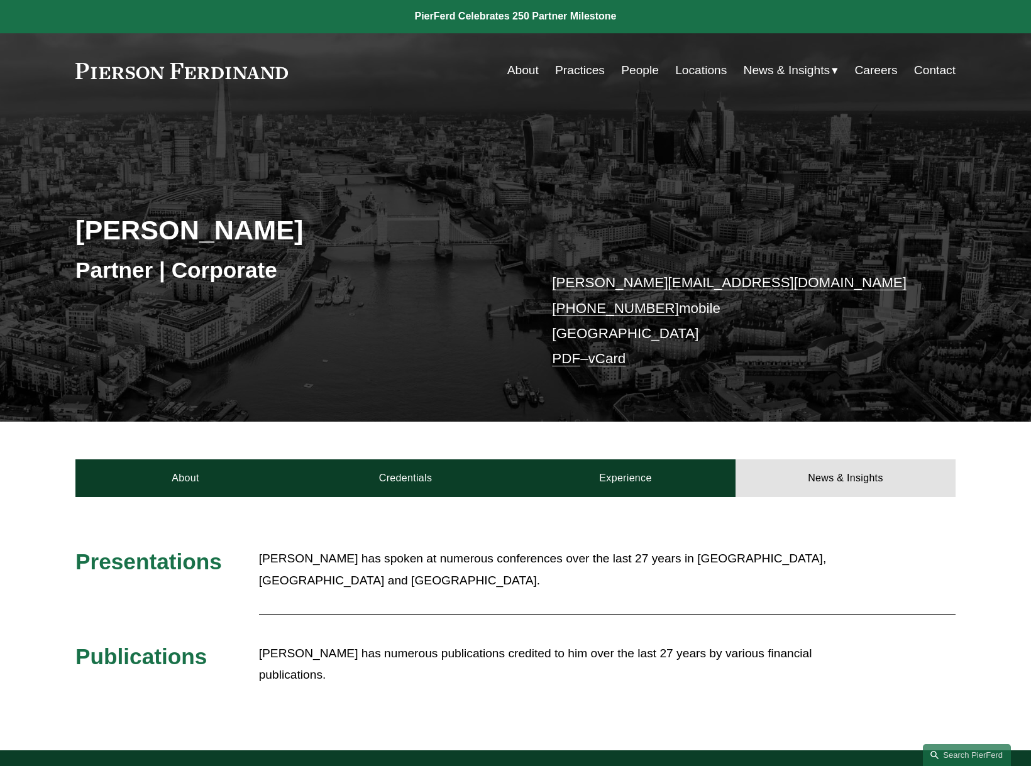
click at [0, 0] on span "News" at bounding box center [0, 0] width 0 height 0
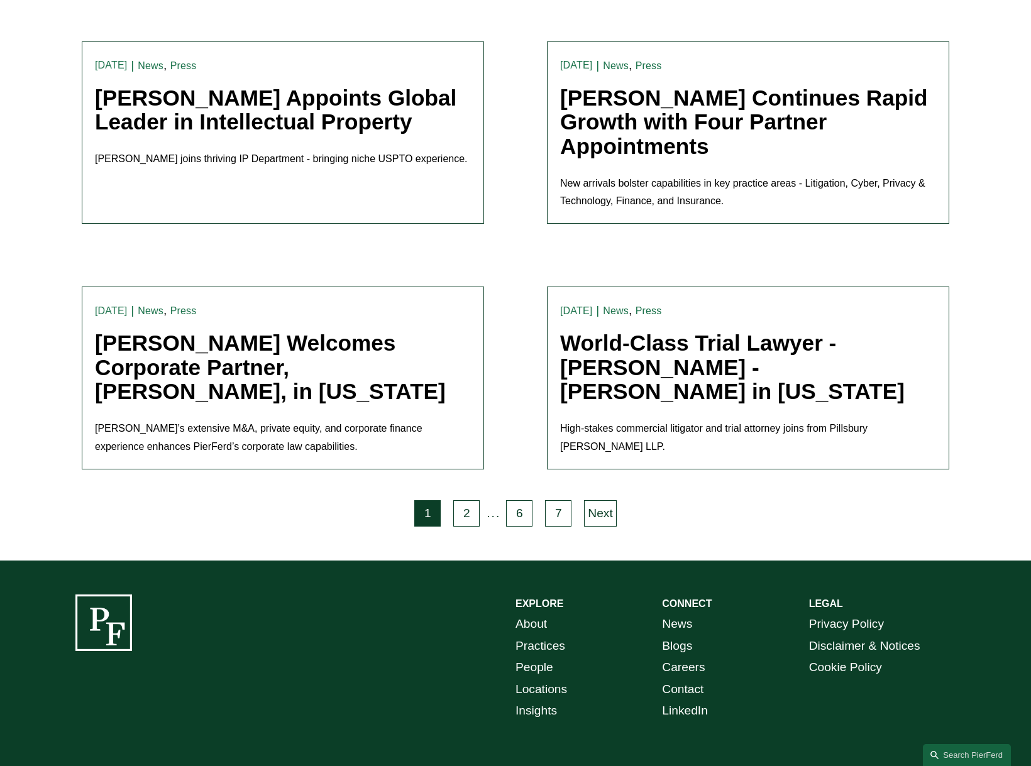
scroll to position [2433, 0]
click at [549, 501] on link "7" at bounding box center [558, 514] width 26 height 26
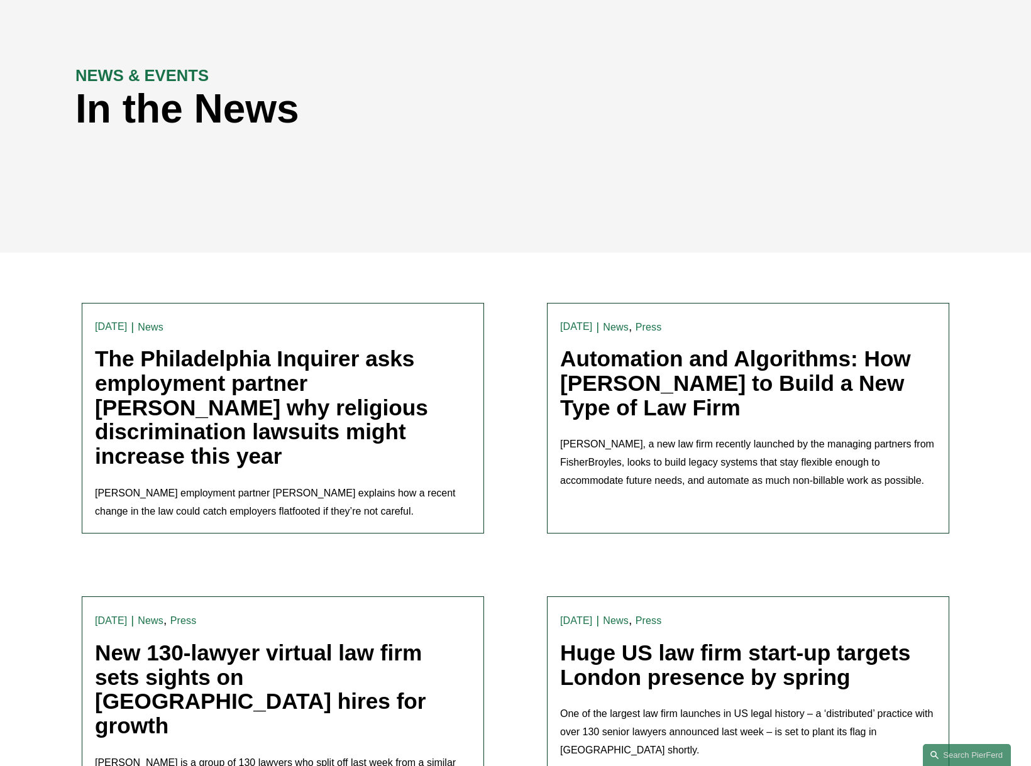
scroll to position [109, 0]
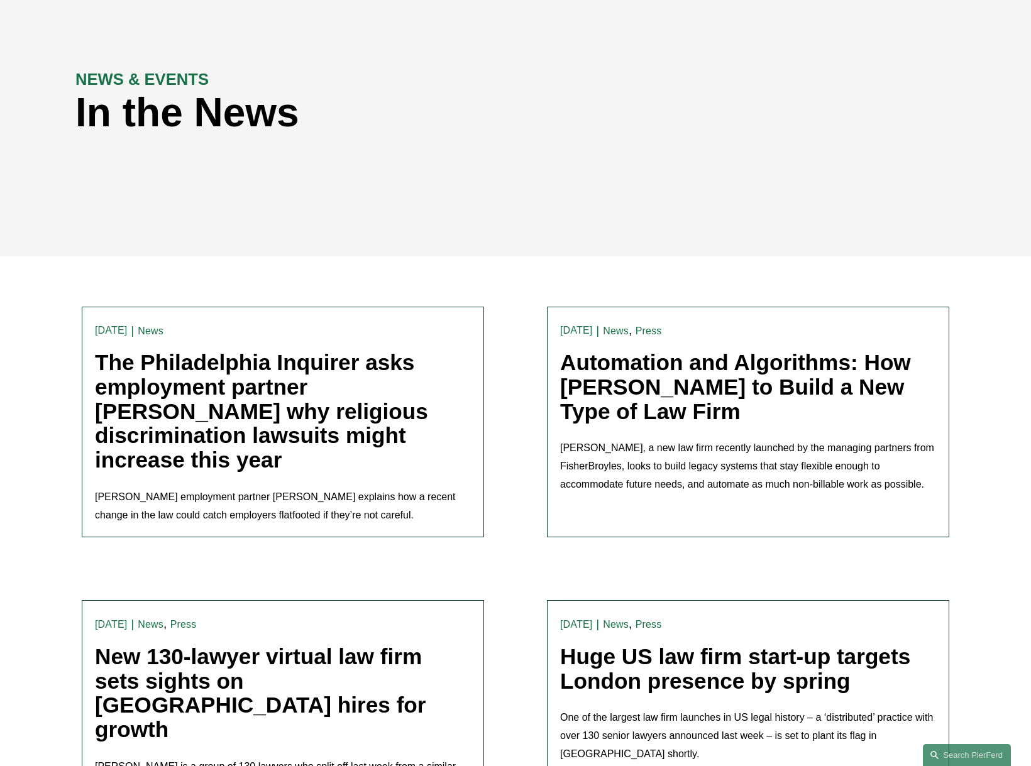
click at [701, 380] on link "Automation and Algorithms: How [PERSON_NAME] to Build a New Type of Law Firm" at bounding box center [735, 386] width 351 height 73
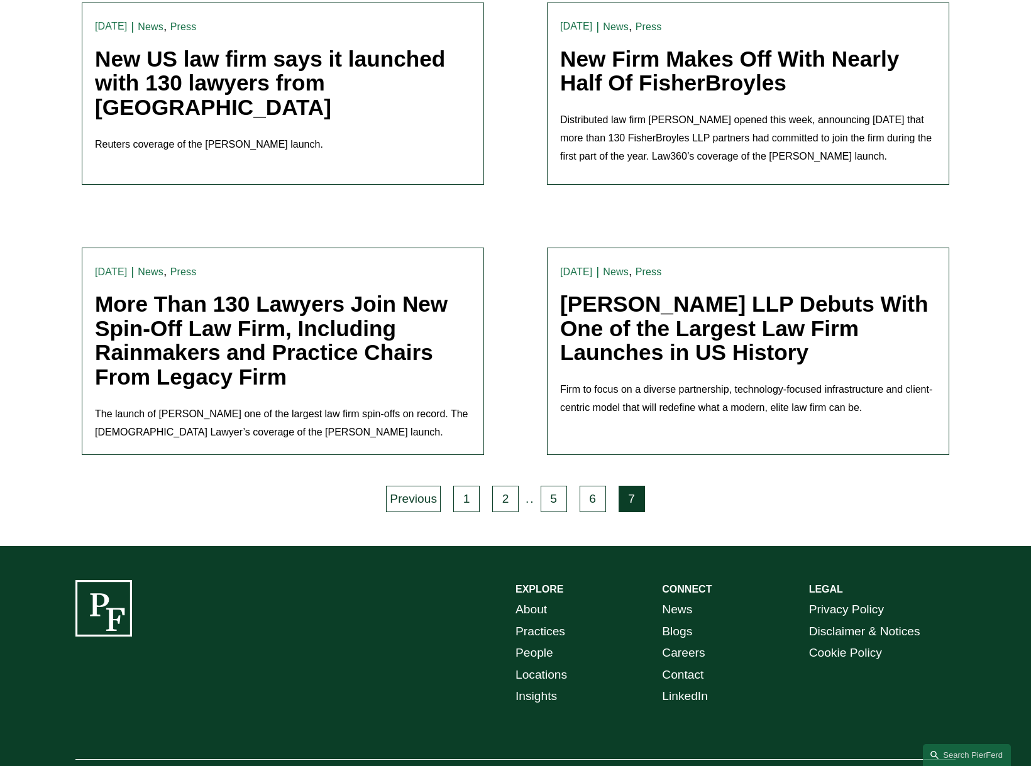
scroll to position [1539, 0]
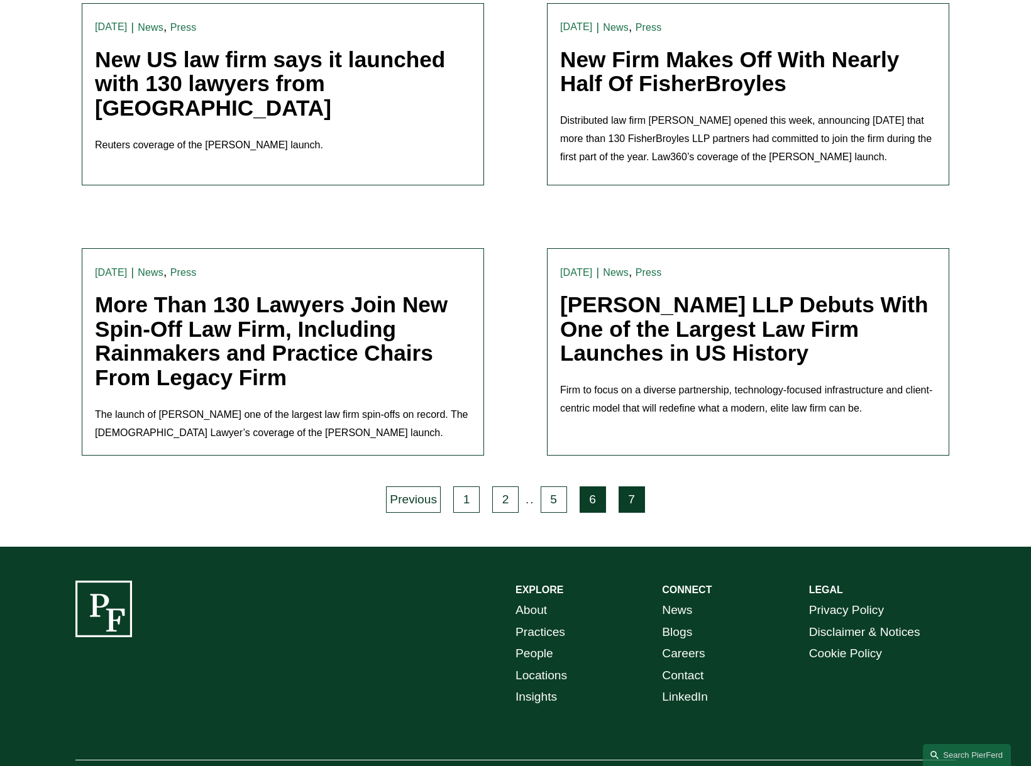
click at [602, 487] on link "6" at bounding box center [593, 500] width 26 height 26
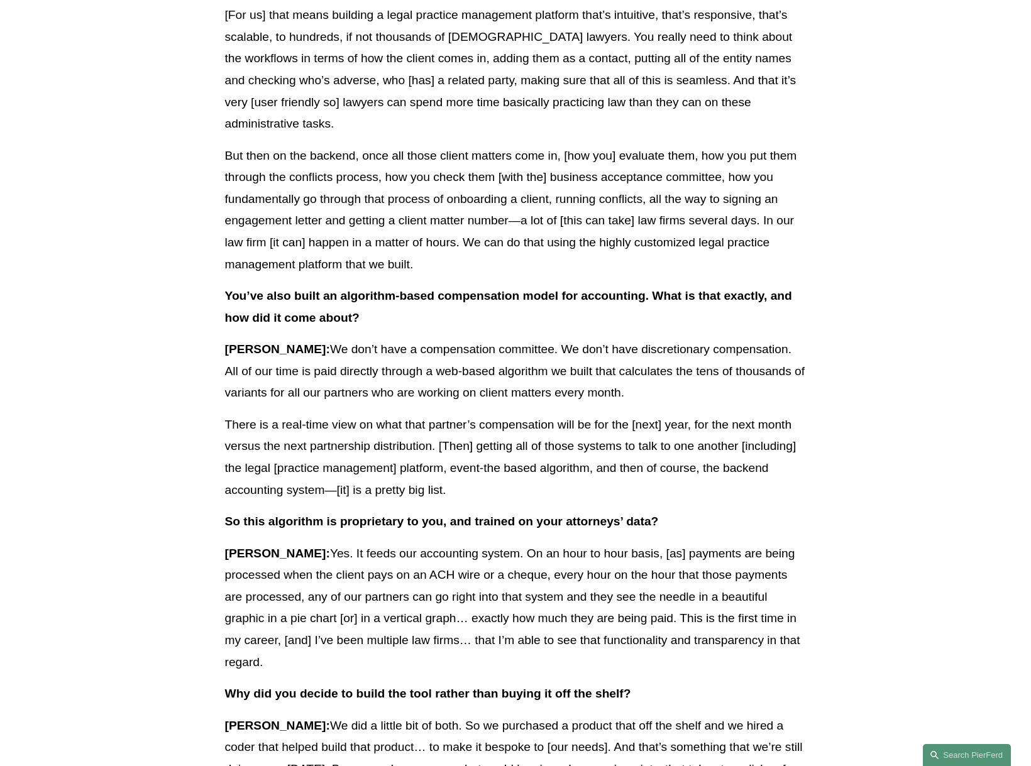
scroll to position [1698, 0]
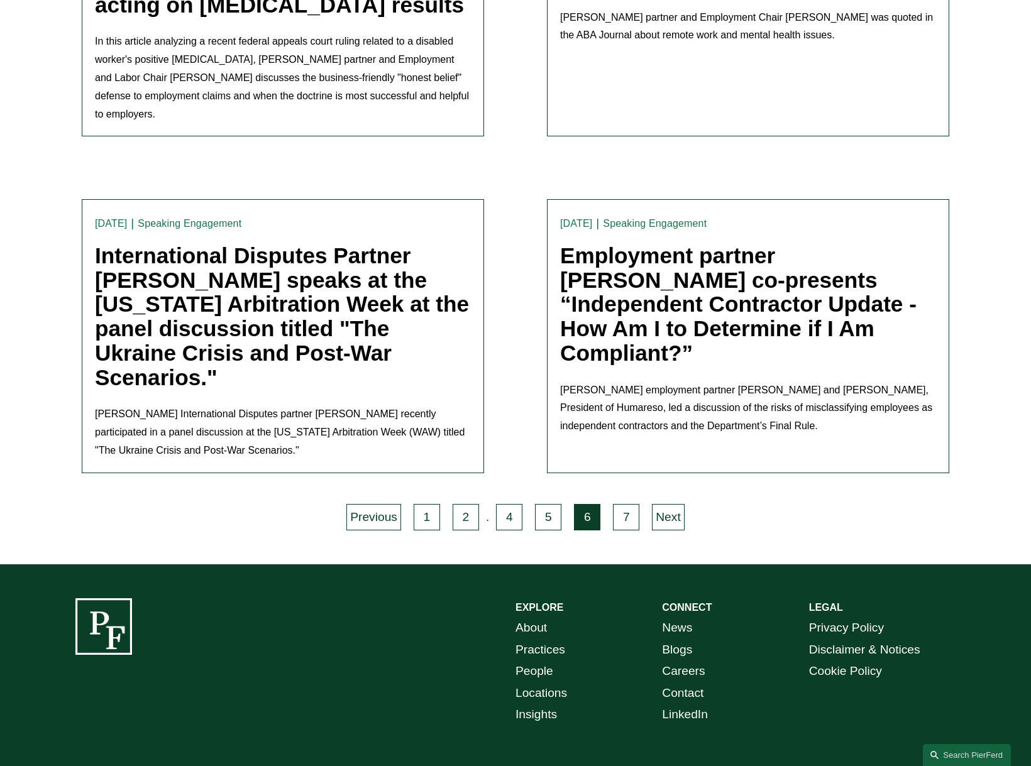
scroll to position [2866, 0]
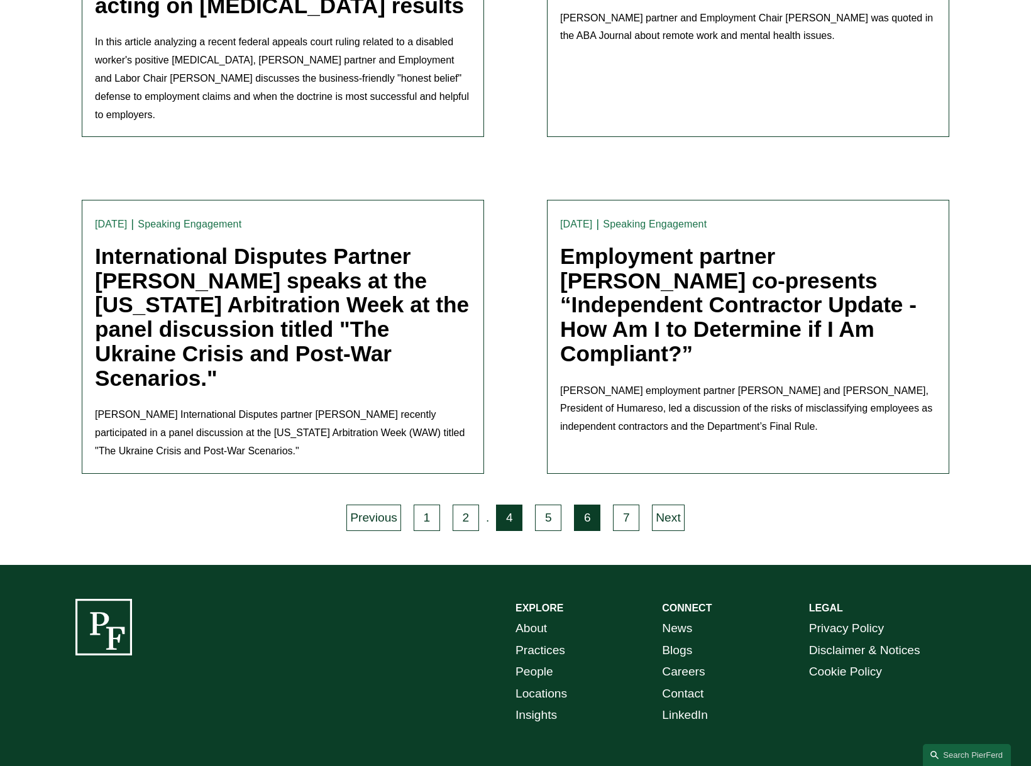
click at [508, 505] on link "4" at bounding box center [509, 518] width 26 height 26
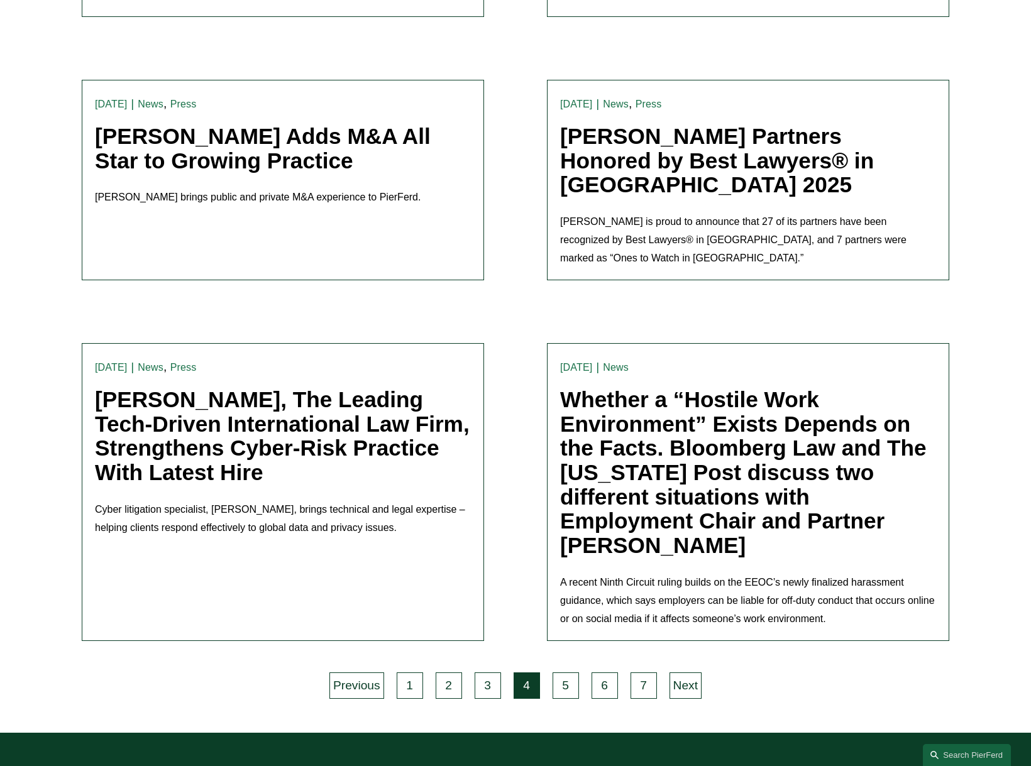
scroll to position [2374, 0]
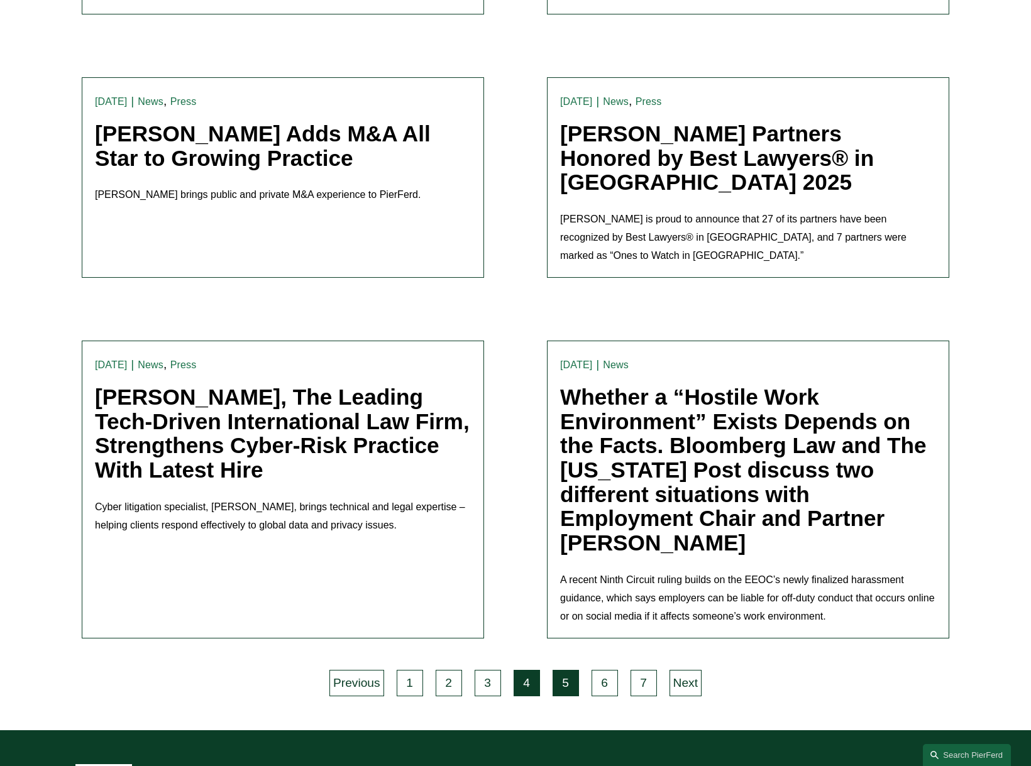
click at [560, 673] on link "5" at bounding box center [566, 683] width 26 height 26
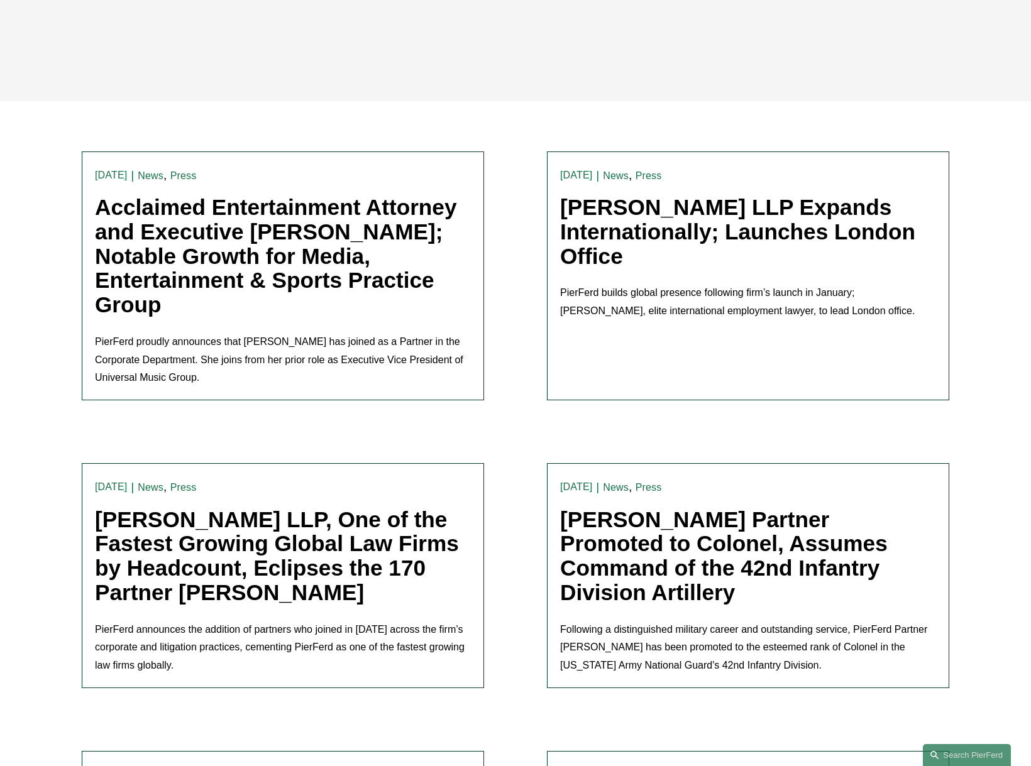
scroll to position [265, 0]
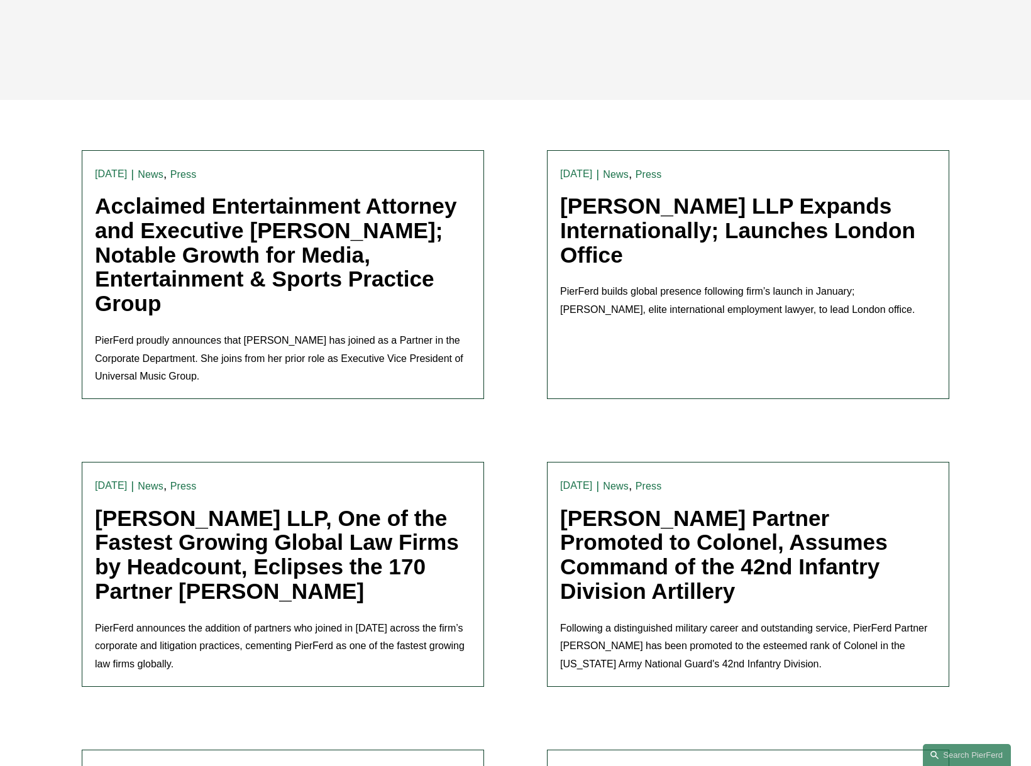
click at [622, 231] on link "Pierson Ferdinand LLP Expands Internationally; Launches London Office" at bounding box center [737, 230] width 355 height 73
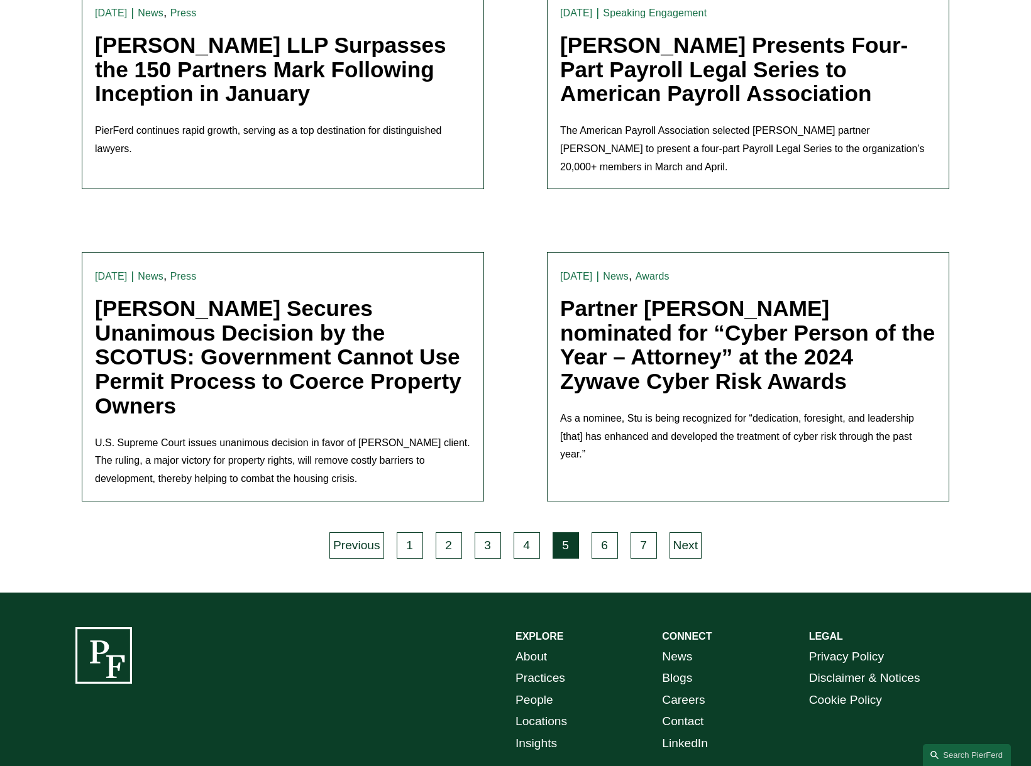
scroll to position [2807, 0]
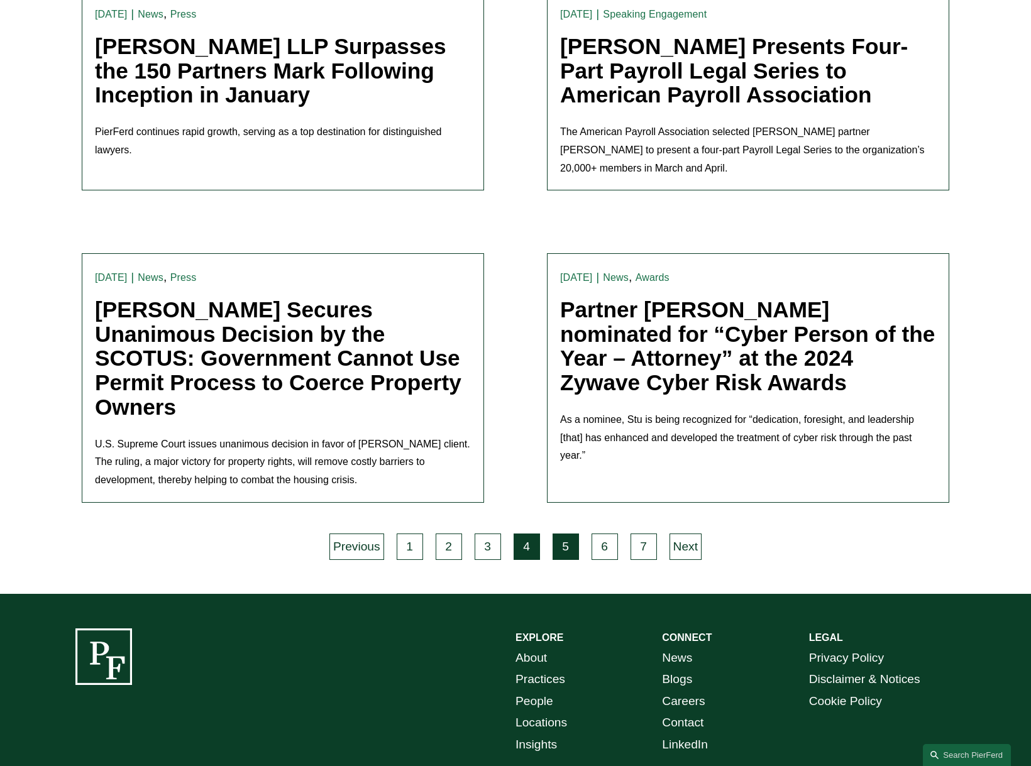
click at [531, 534] on link "4" at bounding box center [527, 547] width 26 height 26
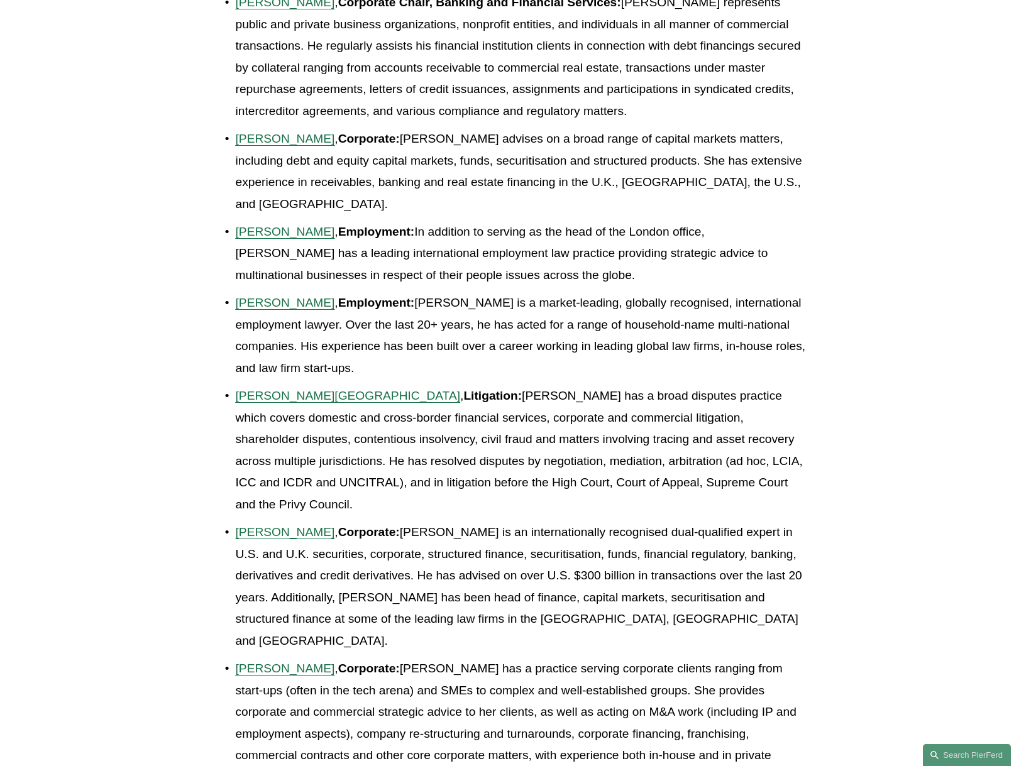
scroll to position [918, 0]
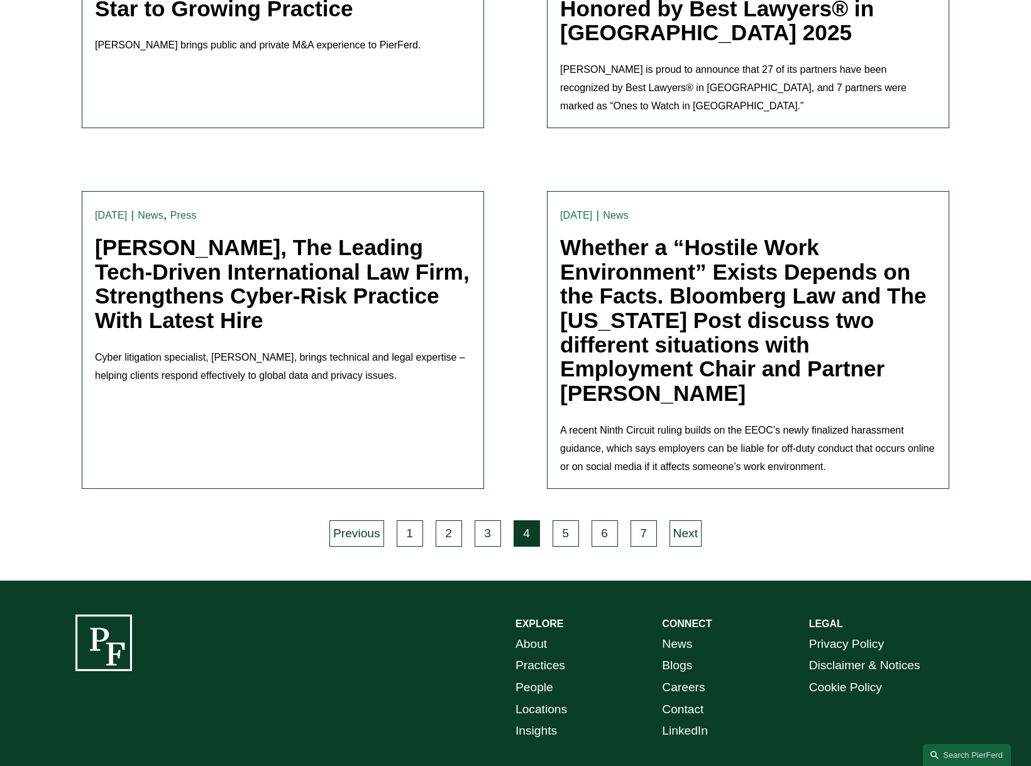
scroll to position [2526, 0]
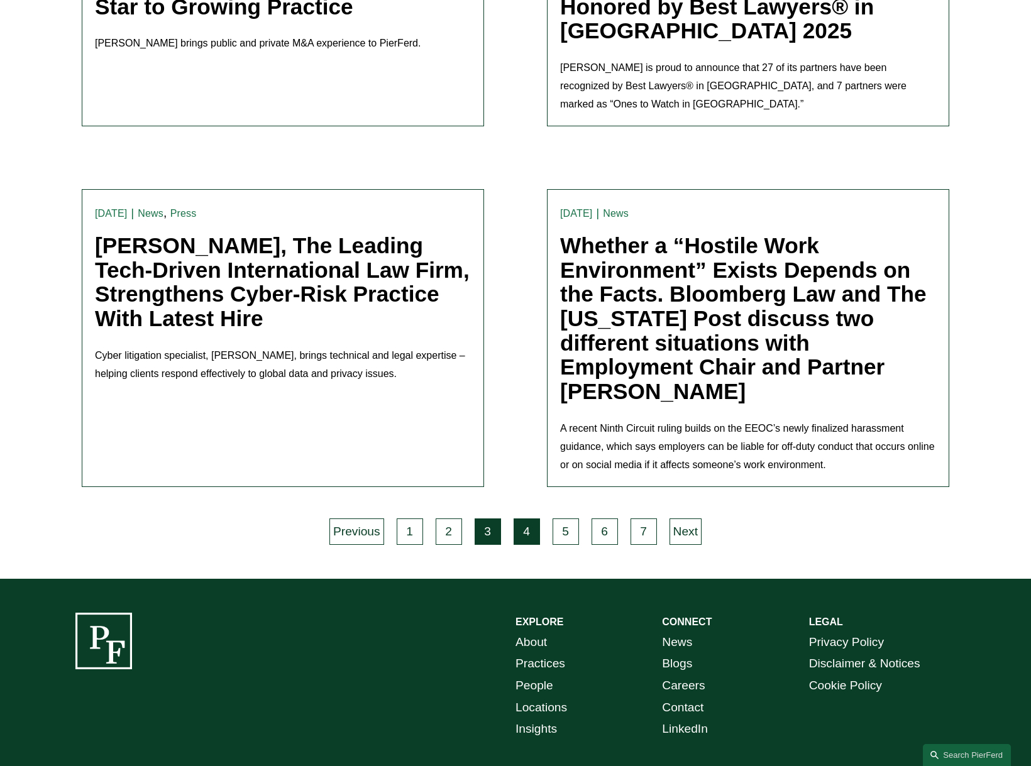
click at [490, 535] on link "3" at bounding box center [488, 532] width 26 height 26
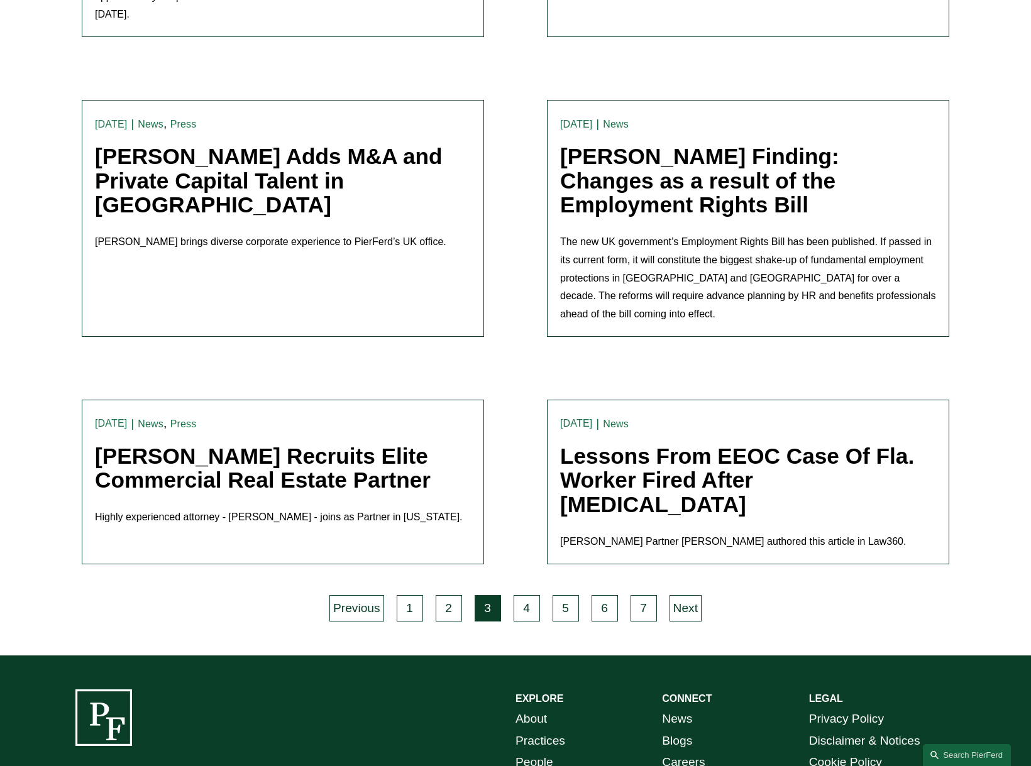
scroll to position [2522, 0]
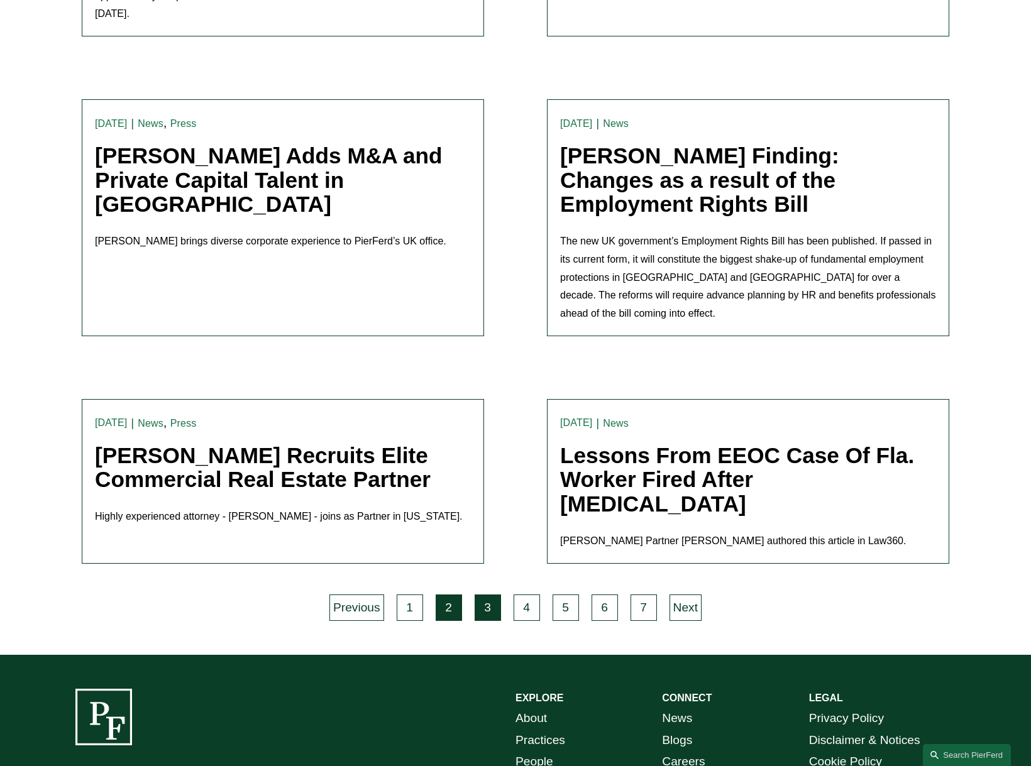
click at [446, 595] on link "2" at bounding box center [449, 608] width 26 height 26
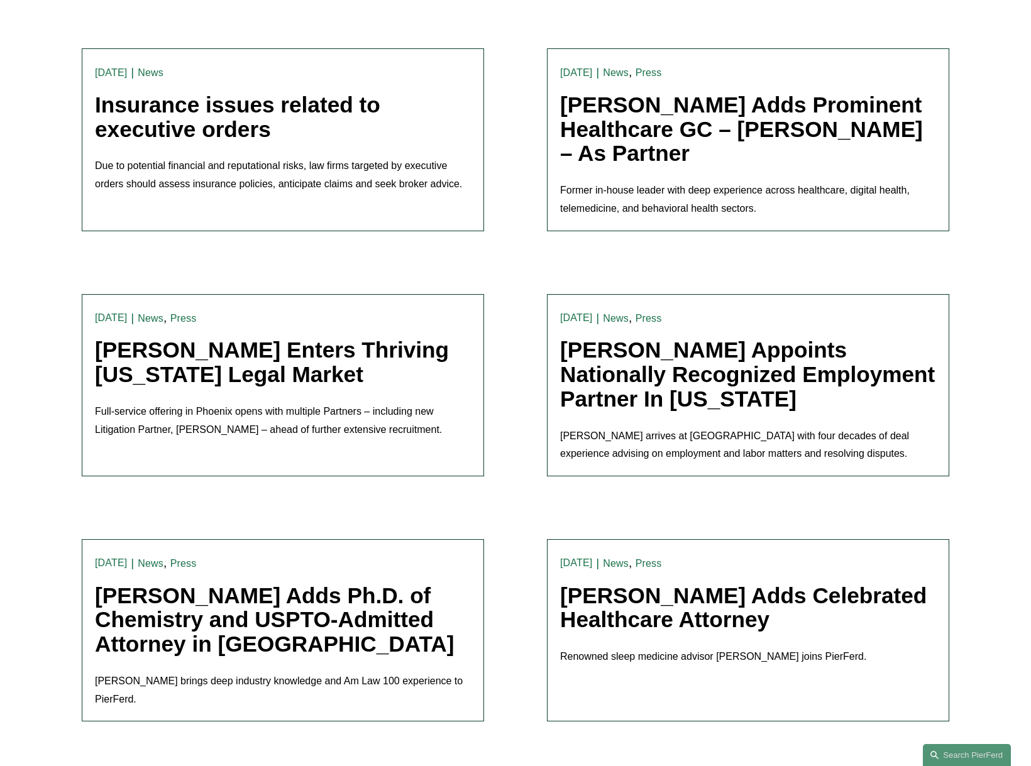
scroll to position [1740, 0]
